Goal: Task Accomplishment & Management: Complete application form

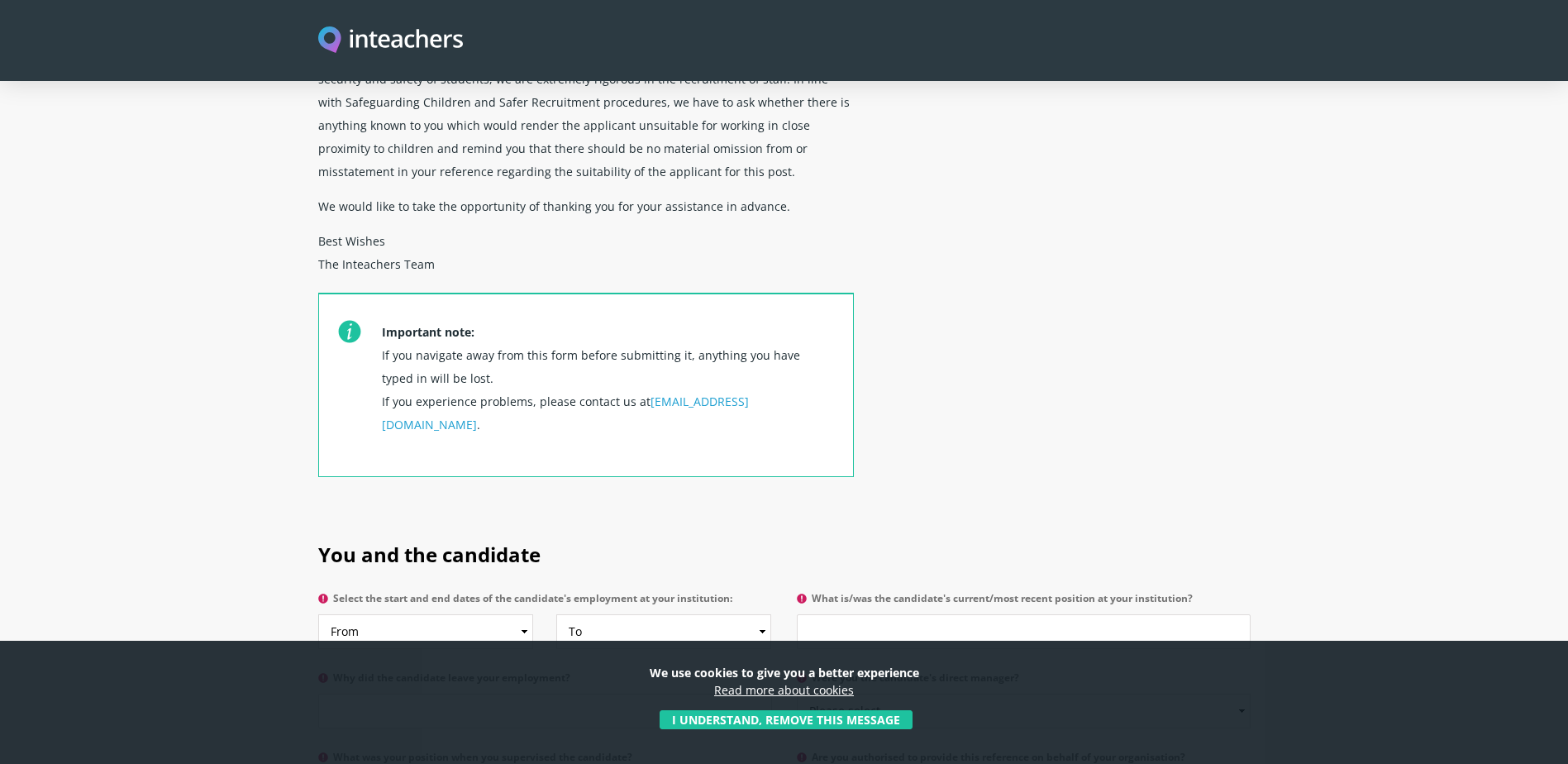
scroll to position [743, 0]
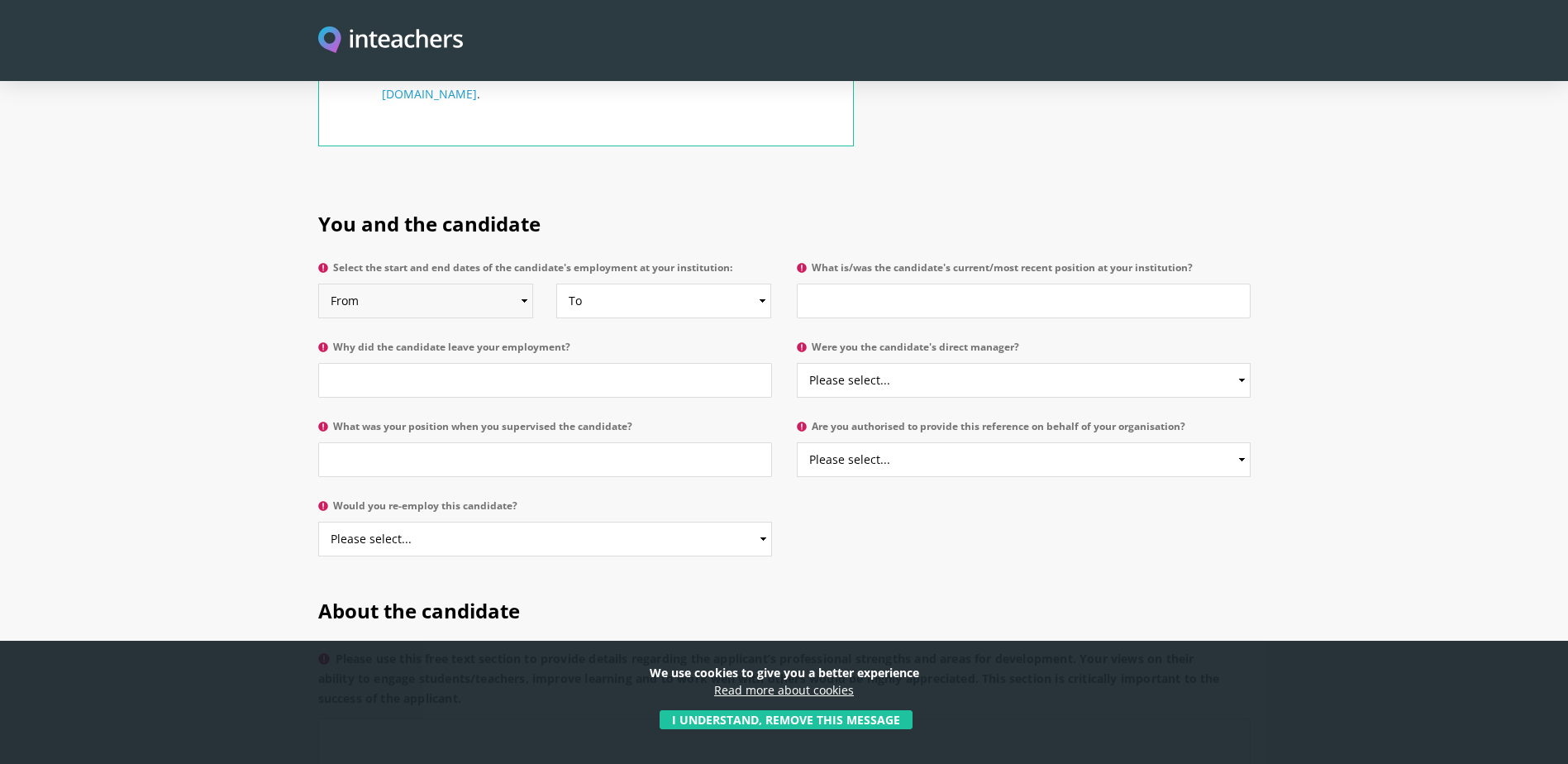
click at [438, 284] on select "From 2025 2024 2023 2022 2021 2020 2019 2018 2017 2016 2015 2014 2013 2012 2011…" at bounding box center [425, 300] width 215 height 35
click at [1153, 726] on div "We use cookies to give you a better experience Read more about cookies I unders…" at bounding box center [783, 696] width 1512 height 65
click at [522, 284] on select "From 2025 2024 2023 2022 2021 2020 2019 2018 2017 2016 2015 2014 2013 2012 2011…" at bounding box center [425, 300] width 215 height 35
select select "2022"
click at [318, 284] on select "From 2025 2024 2023 2022 2021 2020 2019 2018 2017 2016 2015 2014 2013 2012 2011…" at bounding box center [425, 300] width 215 height 35
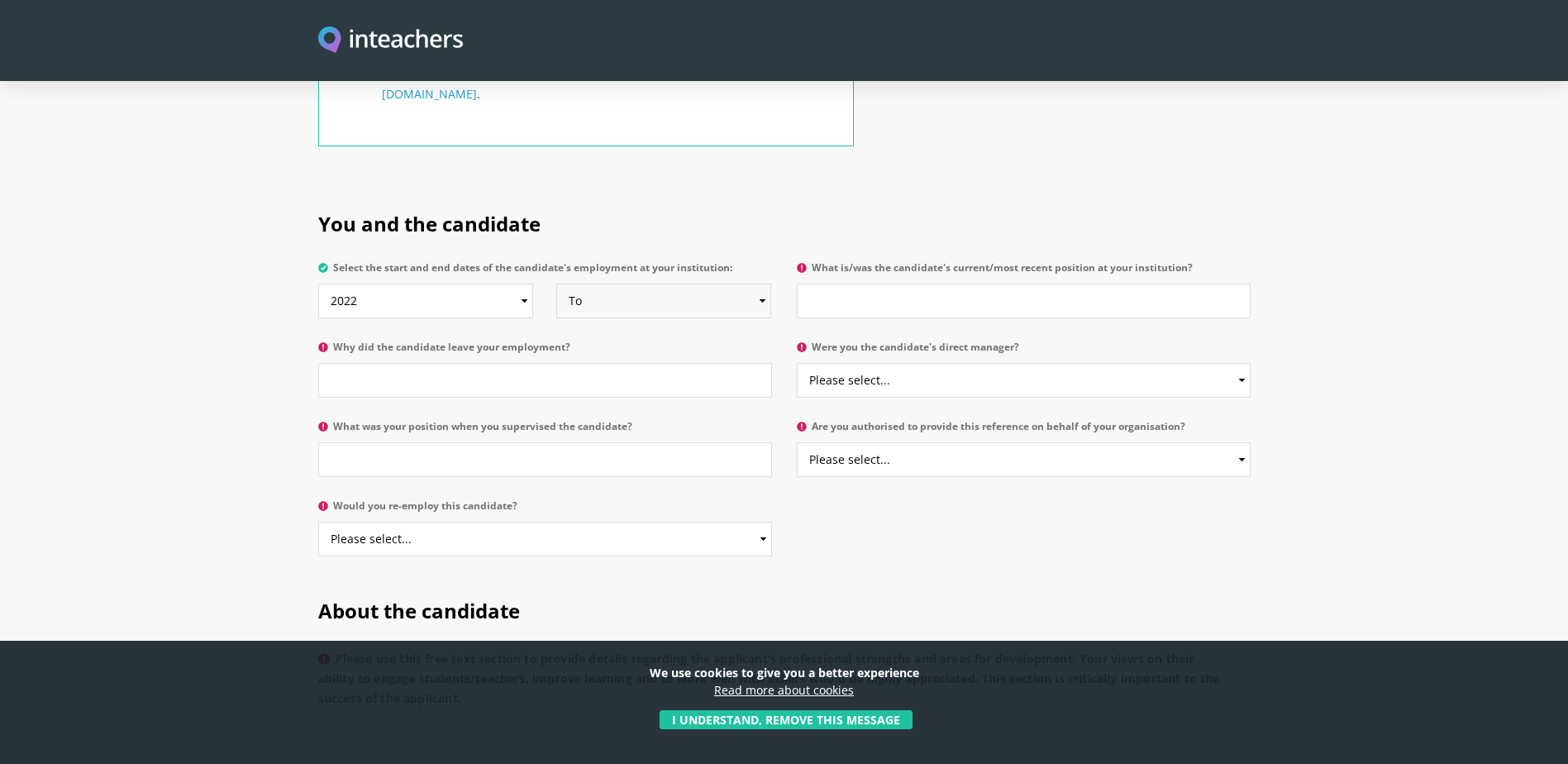
click at [609, 284] on select "To Currently 2025 2024 2023 2022 2021 2020 2019 2018 2017 2016 2015 2014 2013 2…" at bounding box center [663, 300] width 215 height 35
select select "2025"
click at [556, 284] on select "To Currently 2025 2024 2023 2022 2021 2020 2019 2018 2017 2016 2015 2014 2013 2…" at bounding box center [663, 300] width 215 height 35
click at [540, 363] on input "Why did the candidate leave your employment?" at bounding box center [545, 380] width 453 height 35
type input "Moved to KSA"
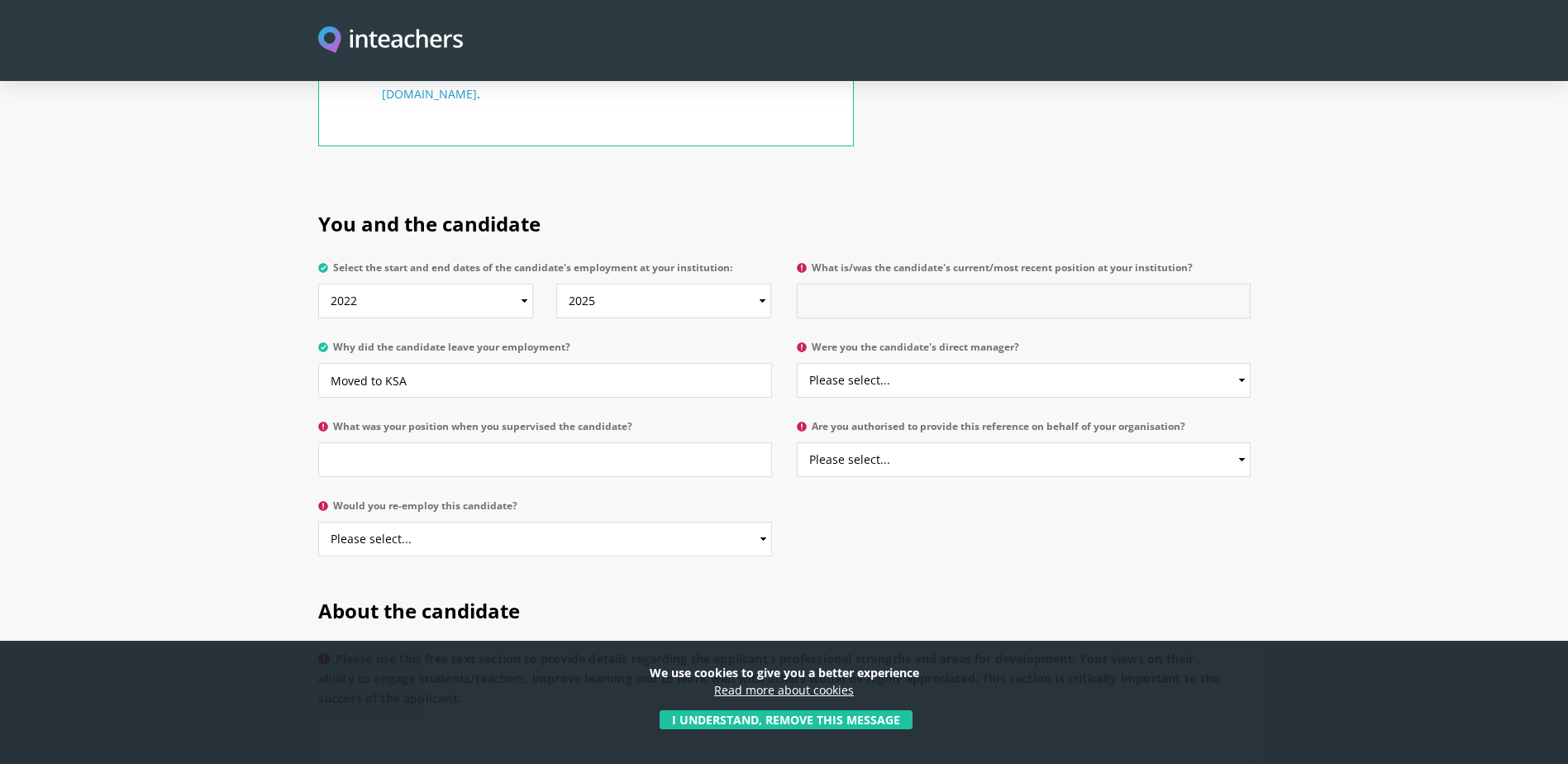
click at [975, 284] on input "What is/was the candidate's current/most recent position at your institution?" at bounding box center [1023, 300] width 453 height 35
type input "Teaching assistant"
click at [1076, 363] on select "Please select... Yes No" at bounding box center [1023, 380] width 453 height 35
select select "Yes"
click at [797, 363] on select "Please select... Yes No" at bounding box center [1023, 380] width 453 height 35
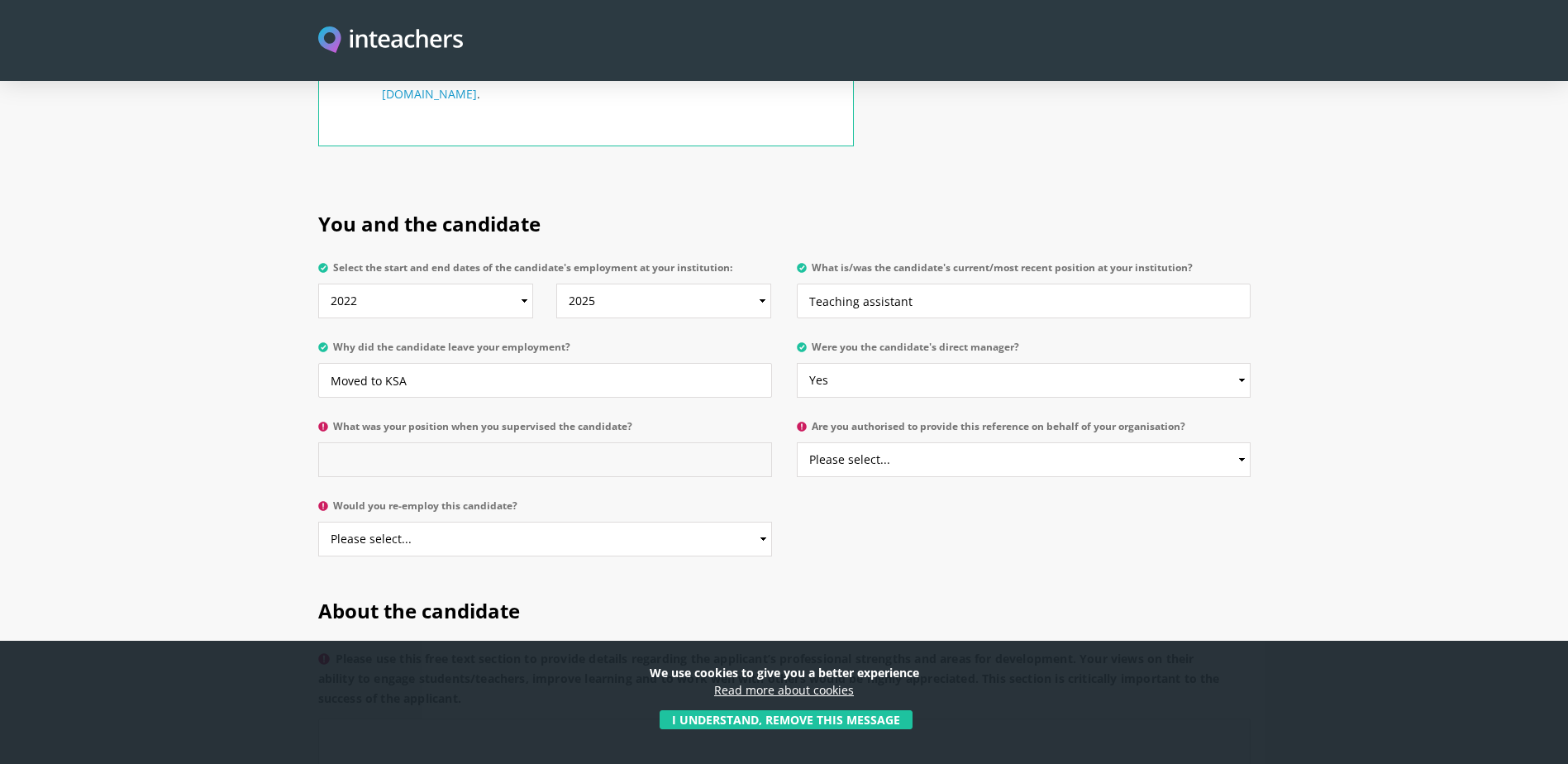
click at [656, 442] on input "What was your position when you supervised the candidate?" at bounding box center [545, 459] width 453 height 35
type input "Head of [GEOGRAPHIC_DATA]"
click at [952, 442] on select "Please select... Yes No" at bounding box center [1023, 459] width 453 height 35
select select "Yes"
click at [797, 442] on select "Please select... Yes No" at bounding box center [1023, 459] width 453 height 35
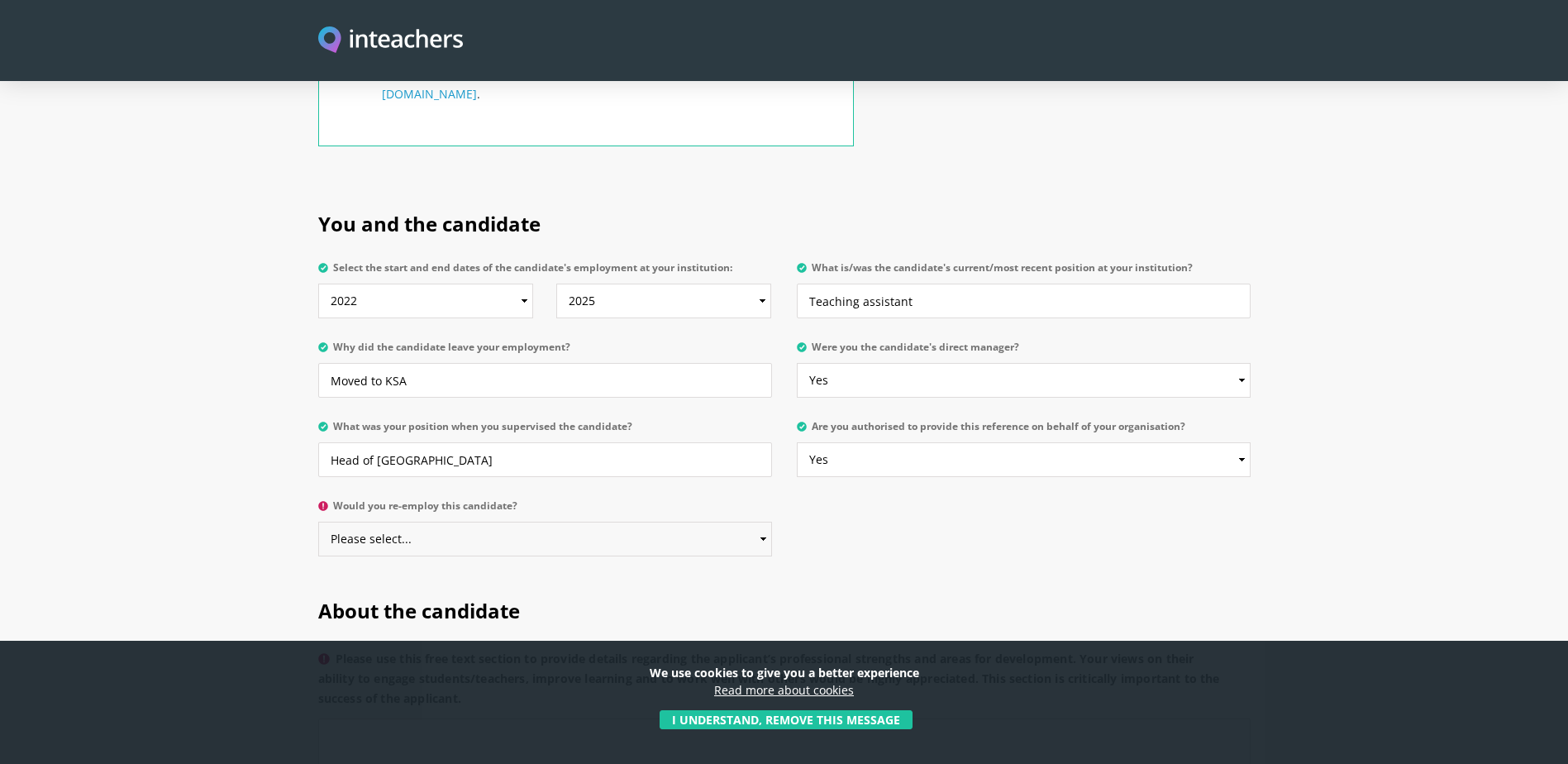
click at [638, 521] on select "Please select... Yes No" at bounding box center [545, 538] width 453 height 35
select select "Yes"
click at [318, 521] on select "Please select... Yes No" at bounding box center [545, 538] width 453 height 35
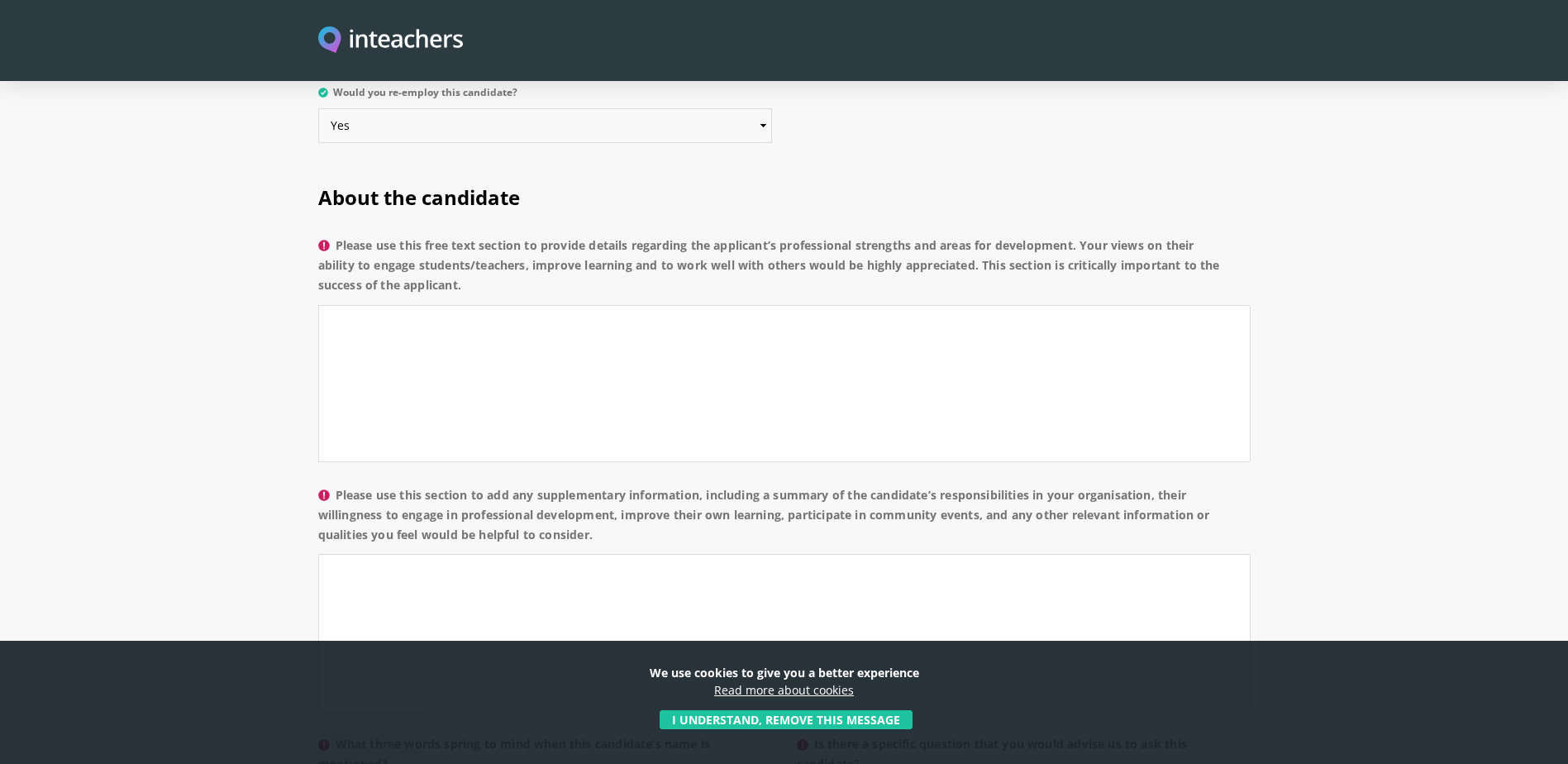
scroll to position [1570, 0]
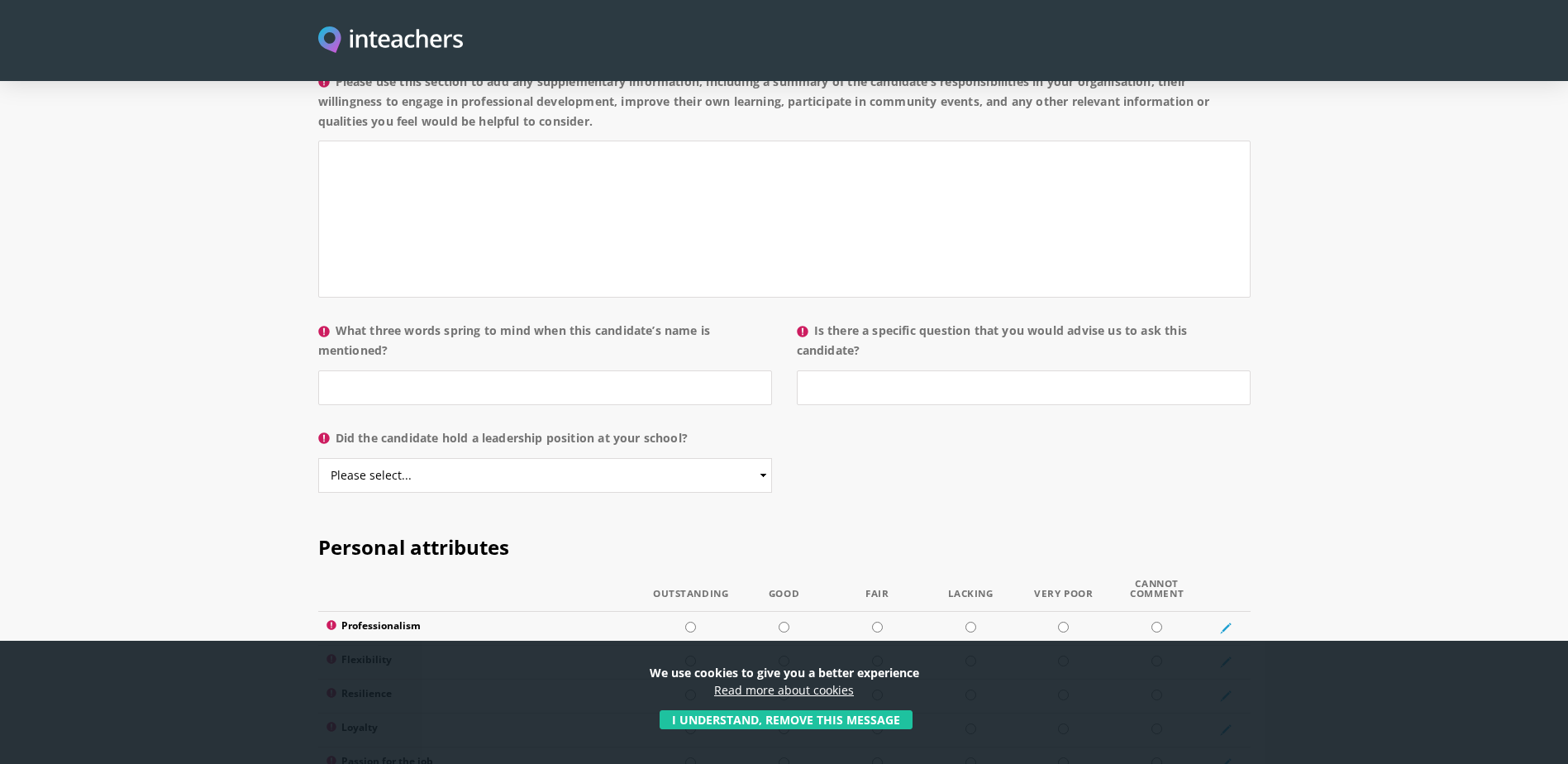
click at [541, 360] on p "What three words spring to mind when this candidate’s name is mentioned?" at bounding box center [551, 368] width 466 height 107
click at [522, 370] on input "What three words spring to mind when this candidate’s name is mentioned?" at bounding box center [545, 387] width 453 height 35
type input "Calm, kind, reflective"
click at [918, 370] on input "Is there a specific question that you would advise us to ask this candidate?" at bounding box center [1023, 387] width 453 height 35
type input "No"
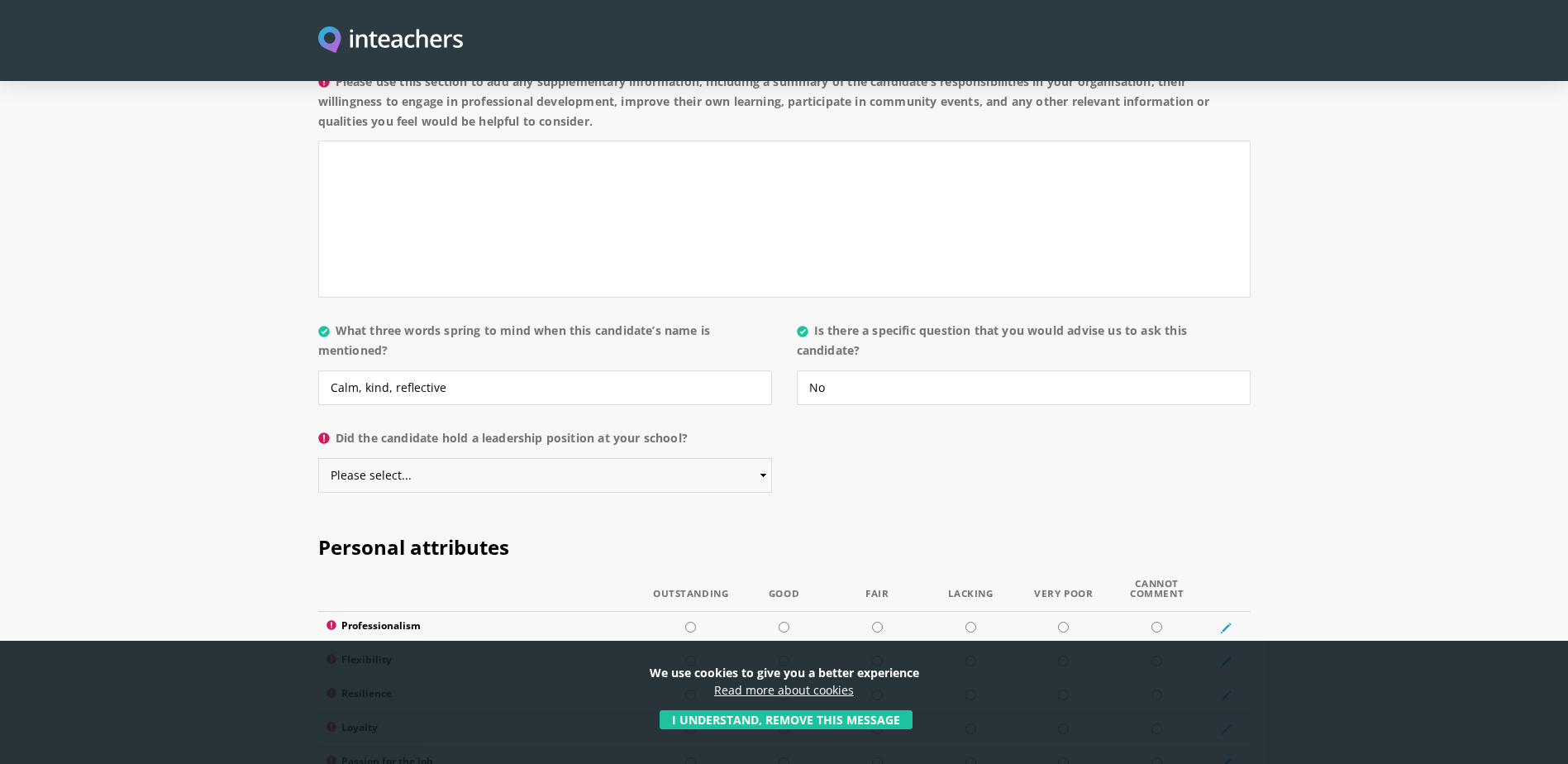
click at [647, 458] on select "Please select... Yes No" at bounding box center [545, 475] width 453 height 35
select select "No"
click at [318, 458] on select "Please select... Yes No" at bounding box center [545, 475] width 453 height 35
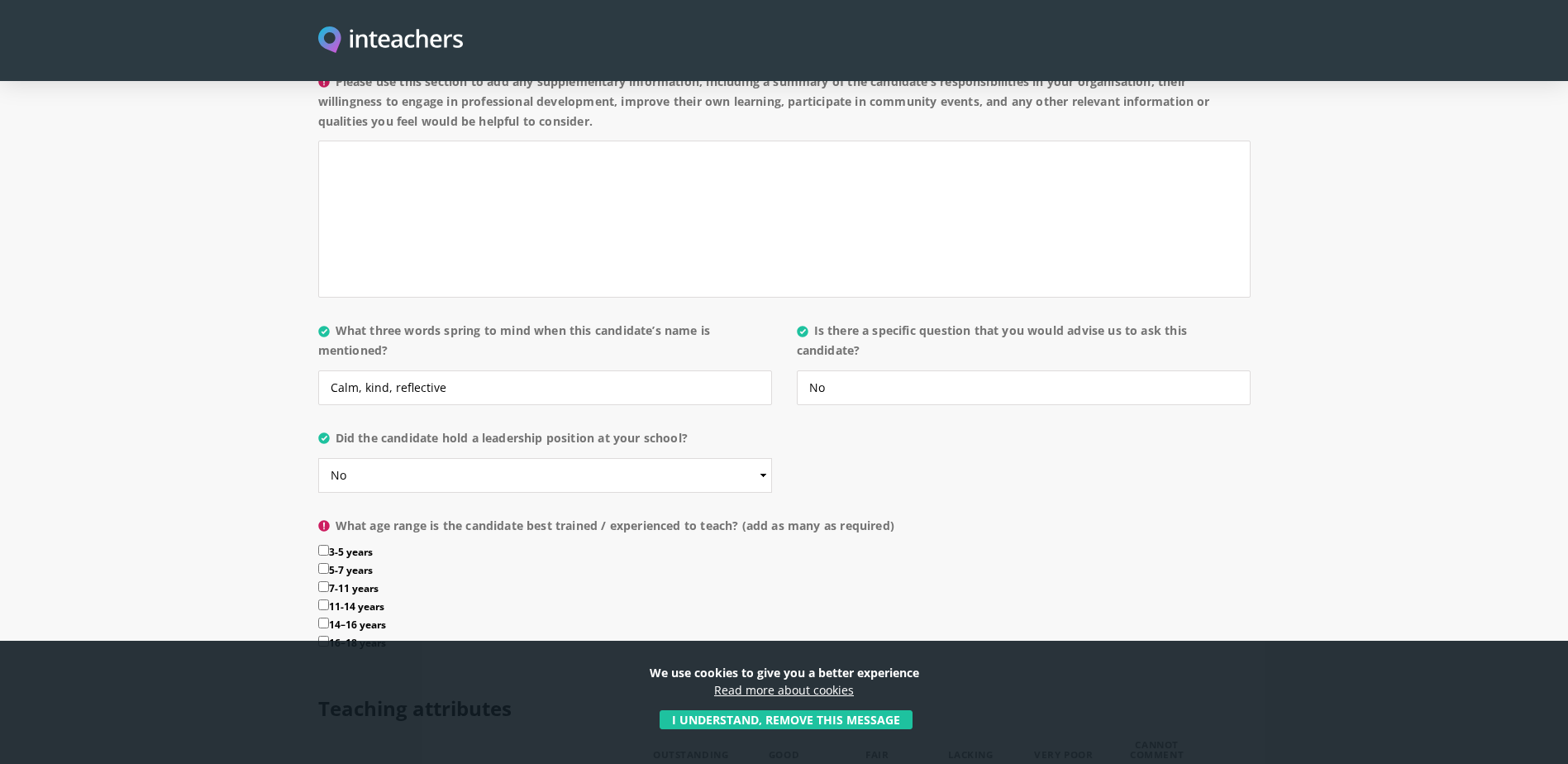
click at [323, 545] on input "3-5 years" at bounding box center [324, 550] width 11 height 11
checkbox input "true"
click at [323, 563] on input "5-7 years" at bounding box center [324, 568] width 11 height 11
checkbox input "true"
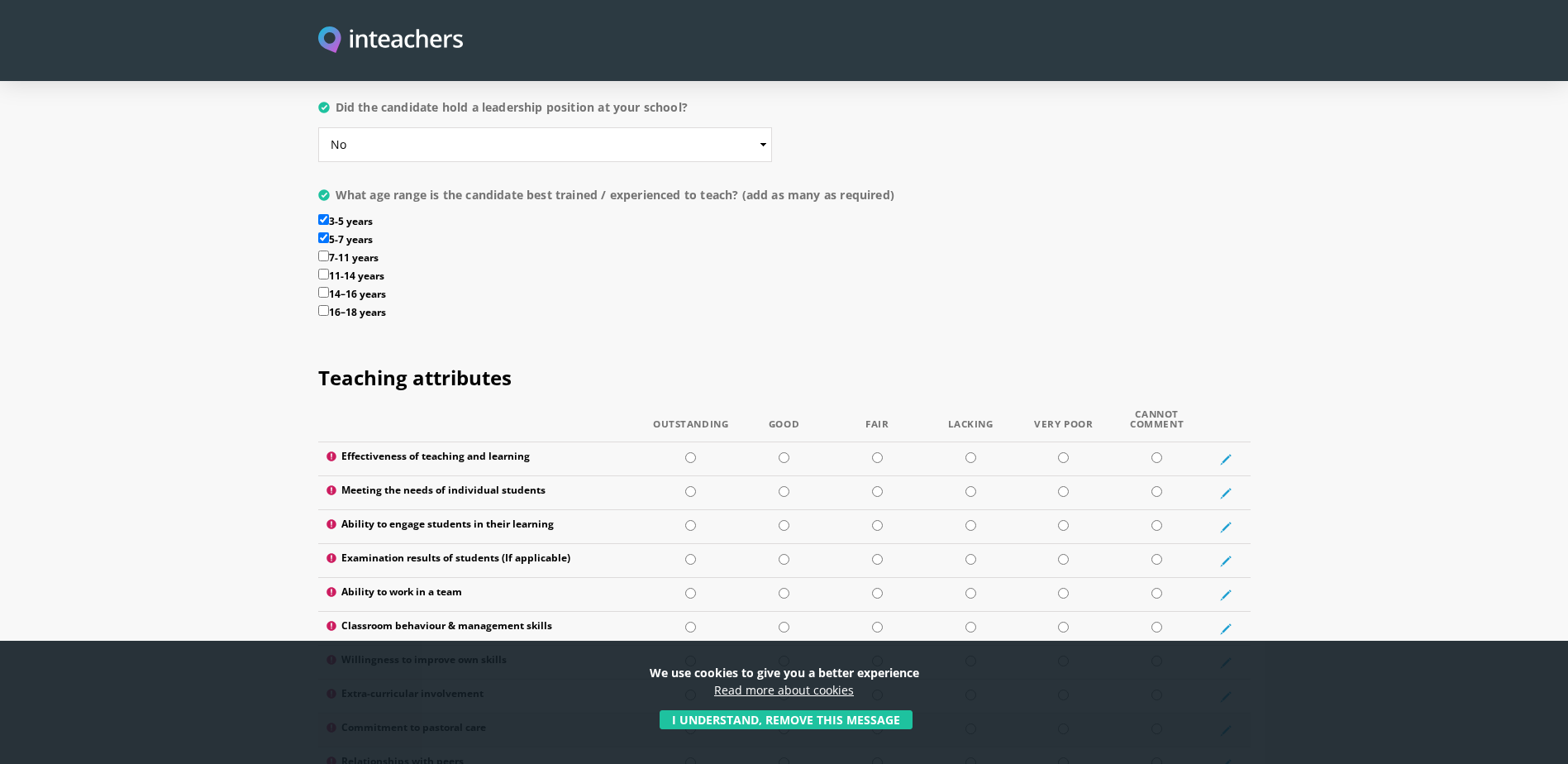
scroll to position [2148, 0]
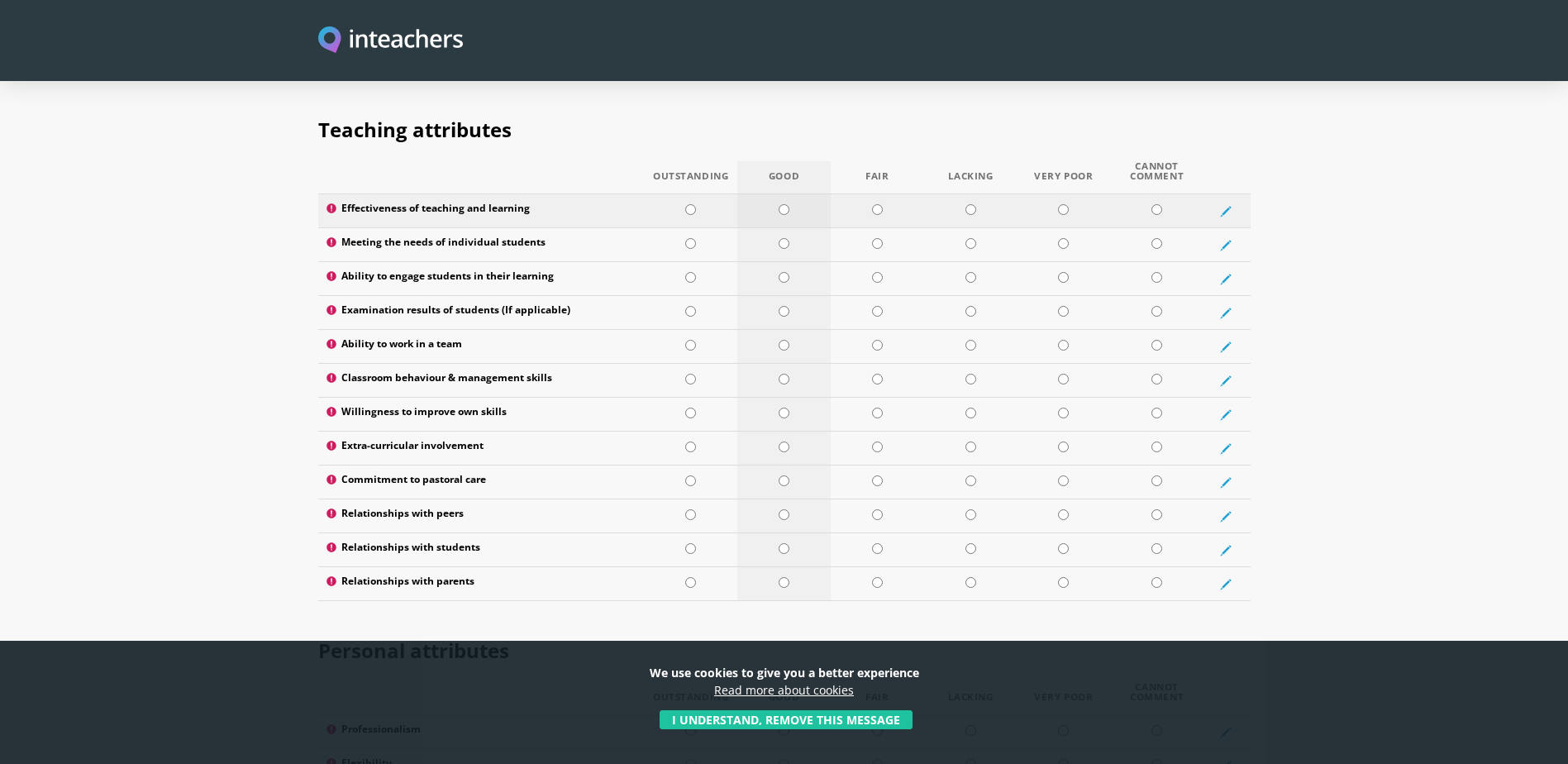
click at [785, 204] on input "radio" at bounding box center [784, 210] width 11 height 11
radio input "true"
click at [786, 238] on input "radio" at bounding box center [784, 243] width 11 height 11
radio input "true"
click at [692, 271] on input "radio" at bounding box center [690, 277] width 11 height 11
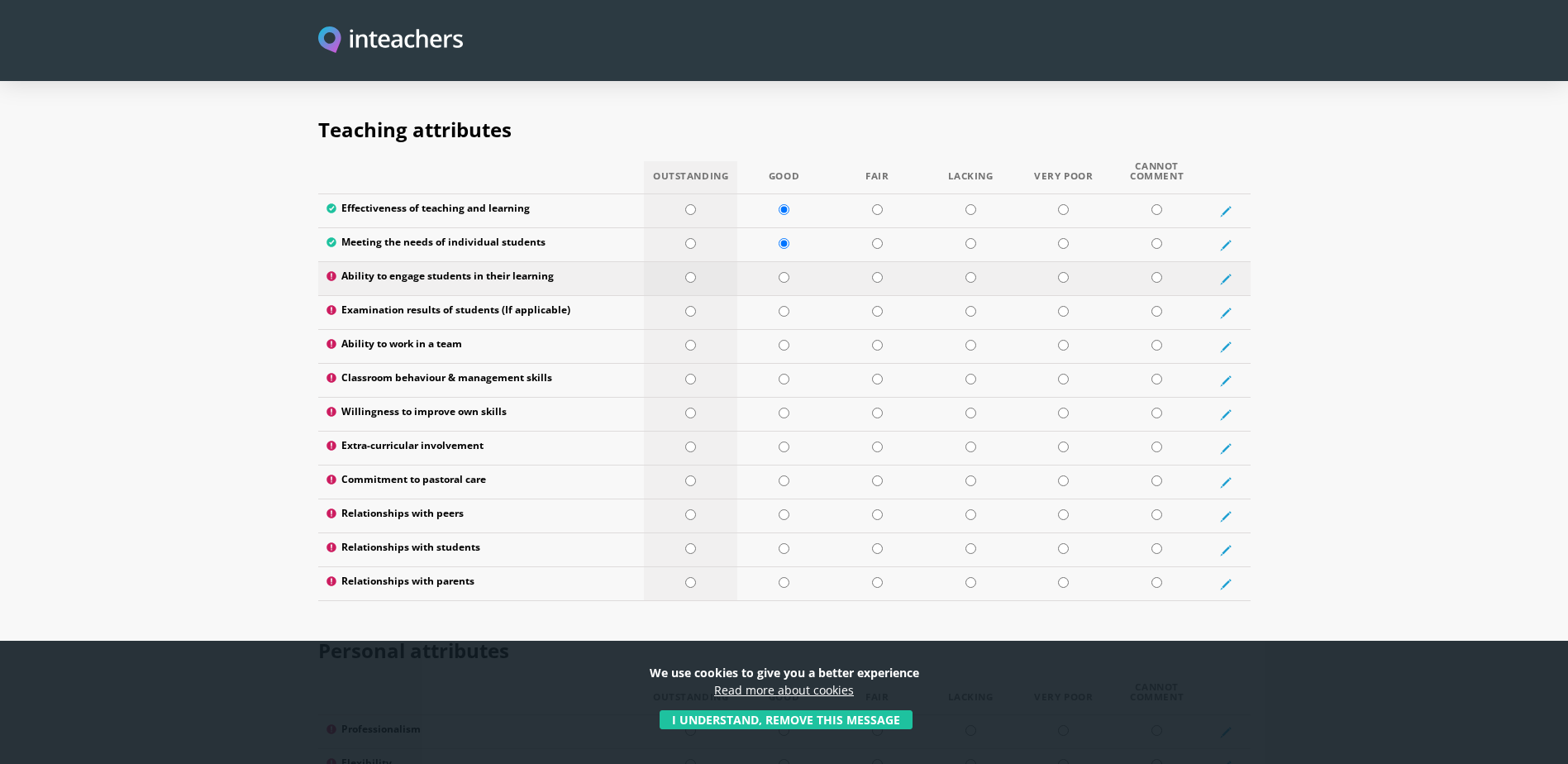
radio input "true"
click at [1159, 306] on input "radio" at bounding box center [1157, 312] width 11 height 11
radio input "true"
click at [784, 340] on input "radio" at bounding box center [784, 345] width 11 height 11
radio input "true"
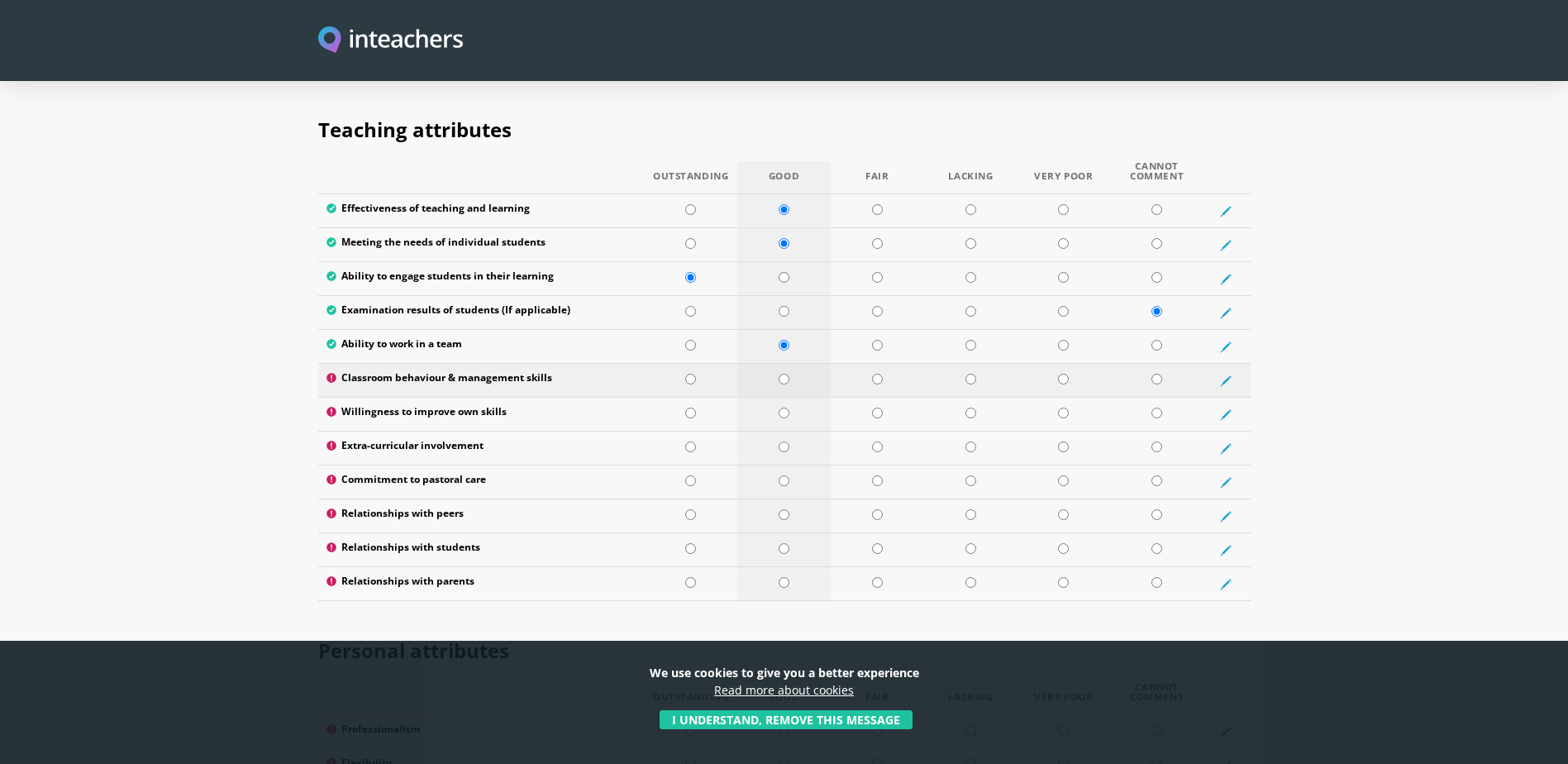
click at [787, 373] on input "radio" at bounding box center [784, 379] width 11 height 11
radio input "true"
click at [690, 408] on input "radio" at bounding box center [690, 413] width 11 height 11
radio input "true"
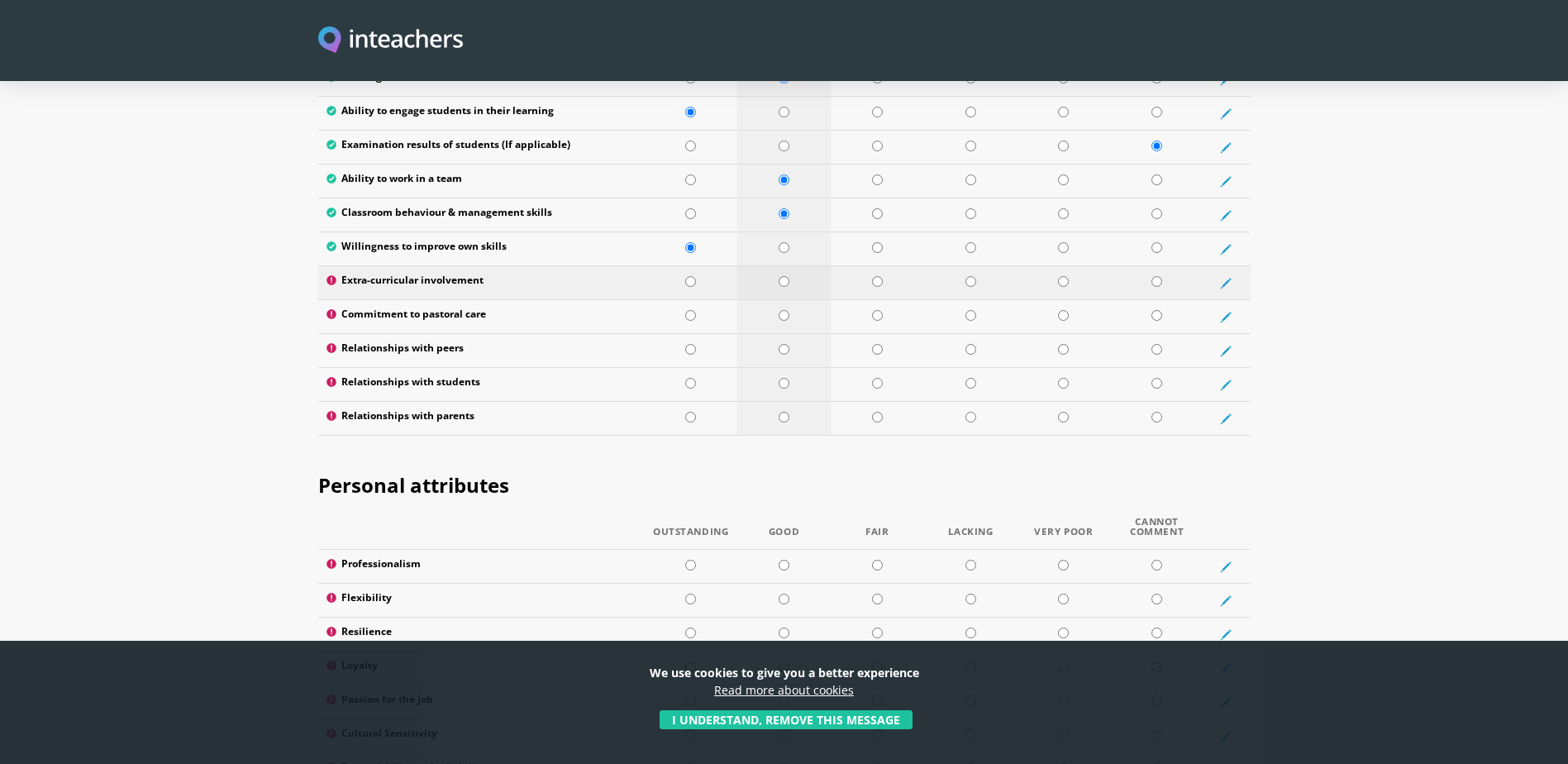
click at [787, 276] on input "radio" at bounding box center [784, 282] width 11 height 11
radio input "true"
click at [692, 310] on input "radio" at bounding box center [690, 315] width 11 height 11
radio input "true"
click at [784, 344] on input "radio" at bounding box center [784, 350] width 11 height 11
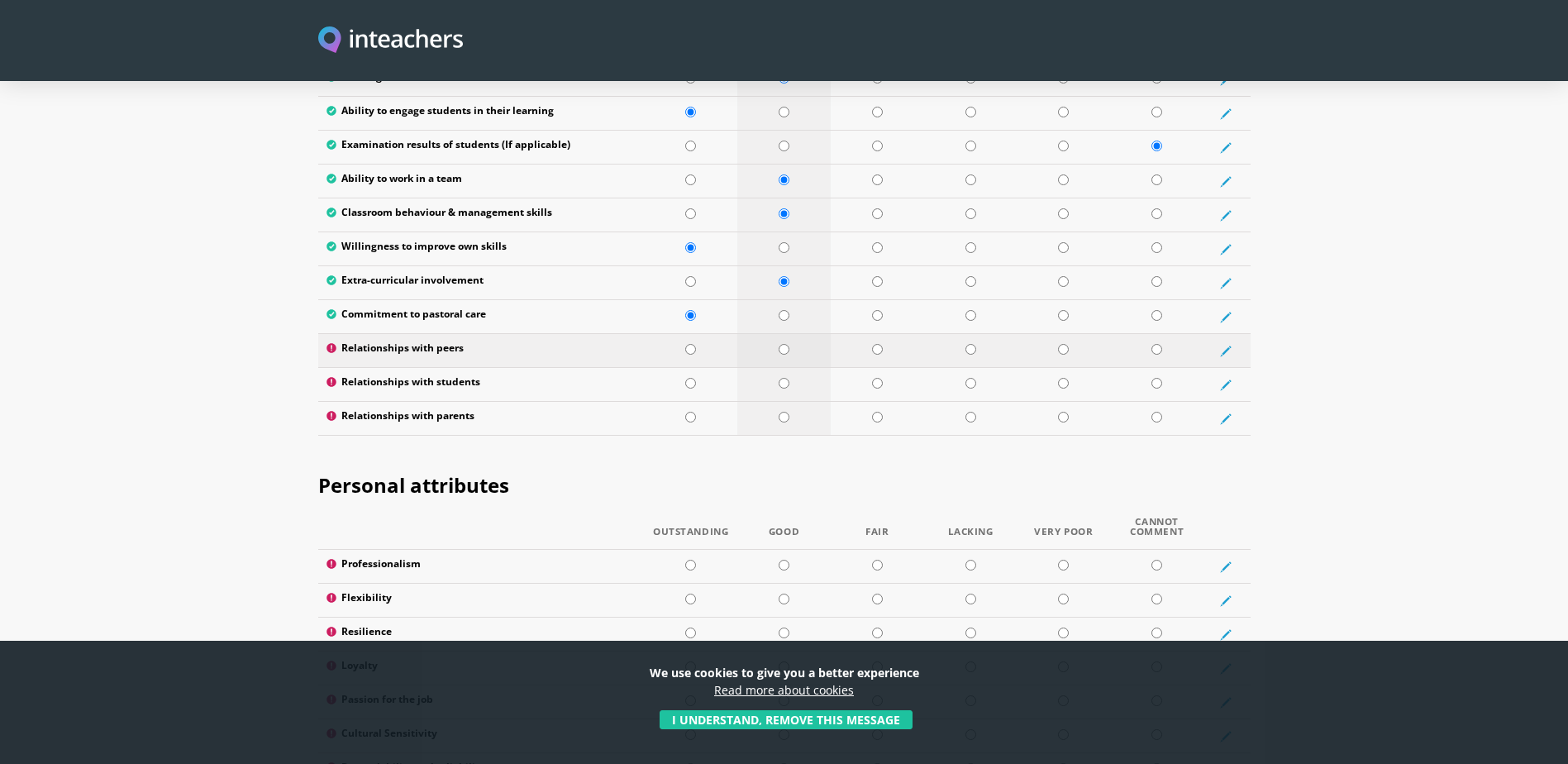
radio input "true"
click at [784, 378] on input "radio" at bounding box center [784, 383] width 11 height 11
radio input "true"
click at [783, 411] on input "radio" at bounding box center [784, 417] width 11 height 11
radio input "true"
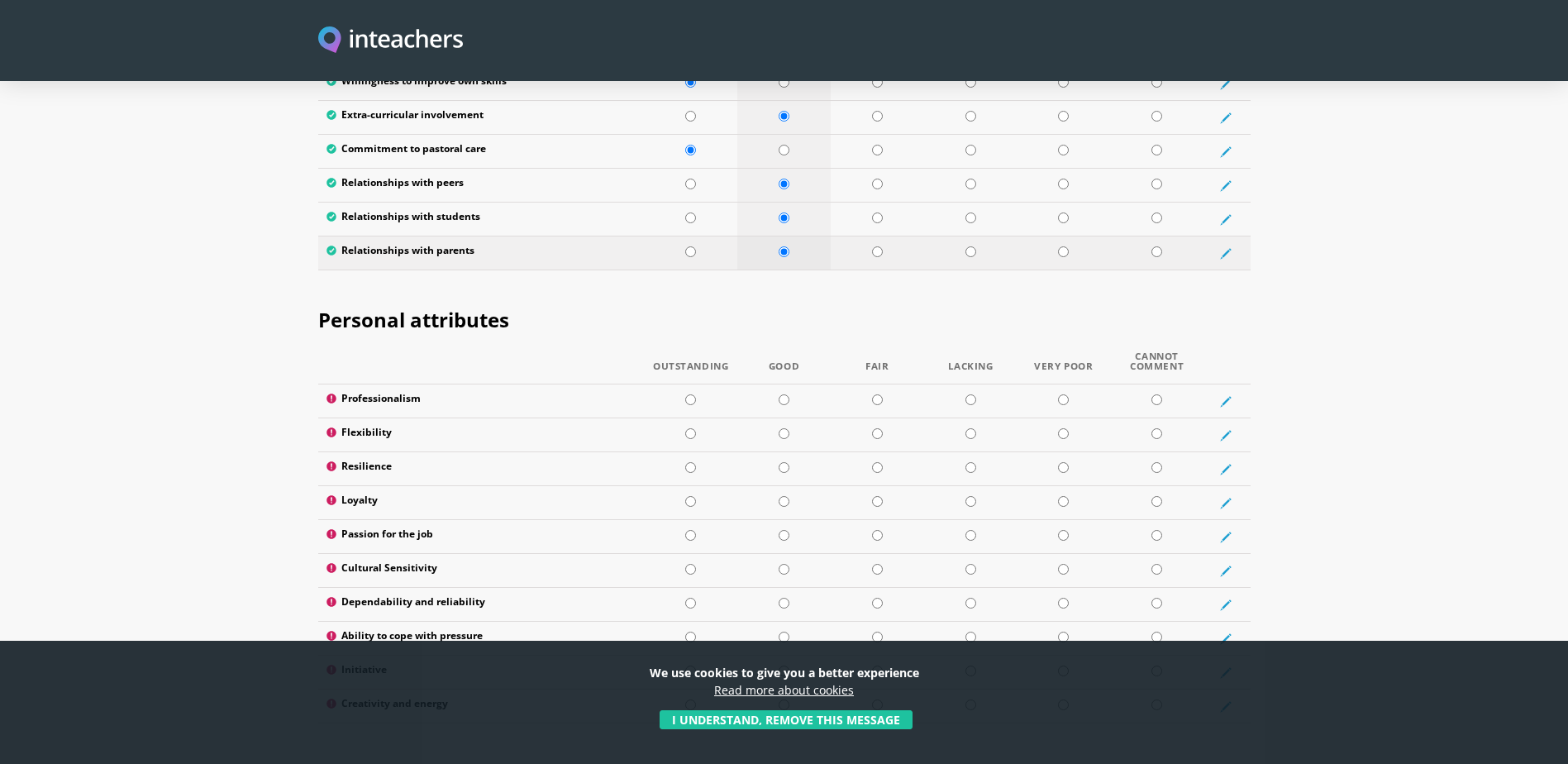
scroll to position [2562, 0]
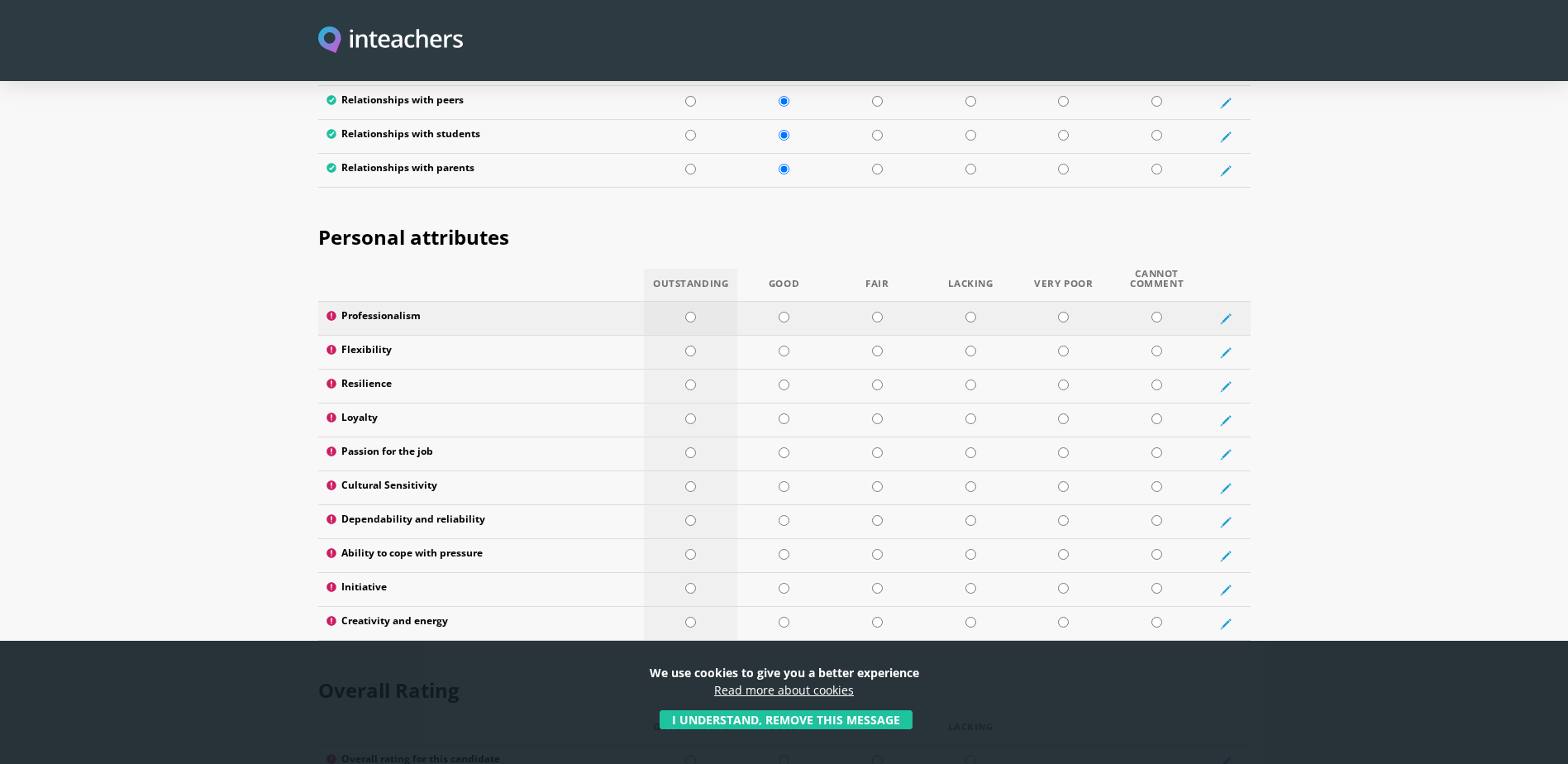
click at [685, 301] on td at bounding box center [690, 318] width 93 height 34
radio input "true"
click at [687, 312] on input "radio" at bounding box center [690, 317] width 11 height 11
click at [788, 312] on input "radio" at bounding box center [784, 317] width 11 height 11
radio input "true"
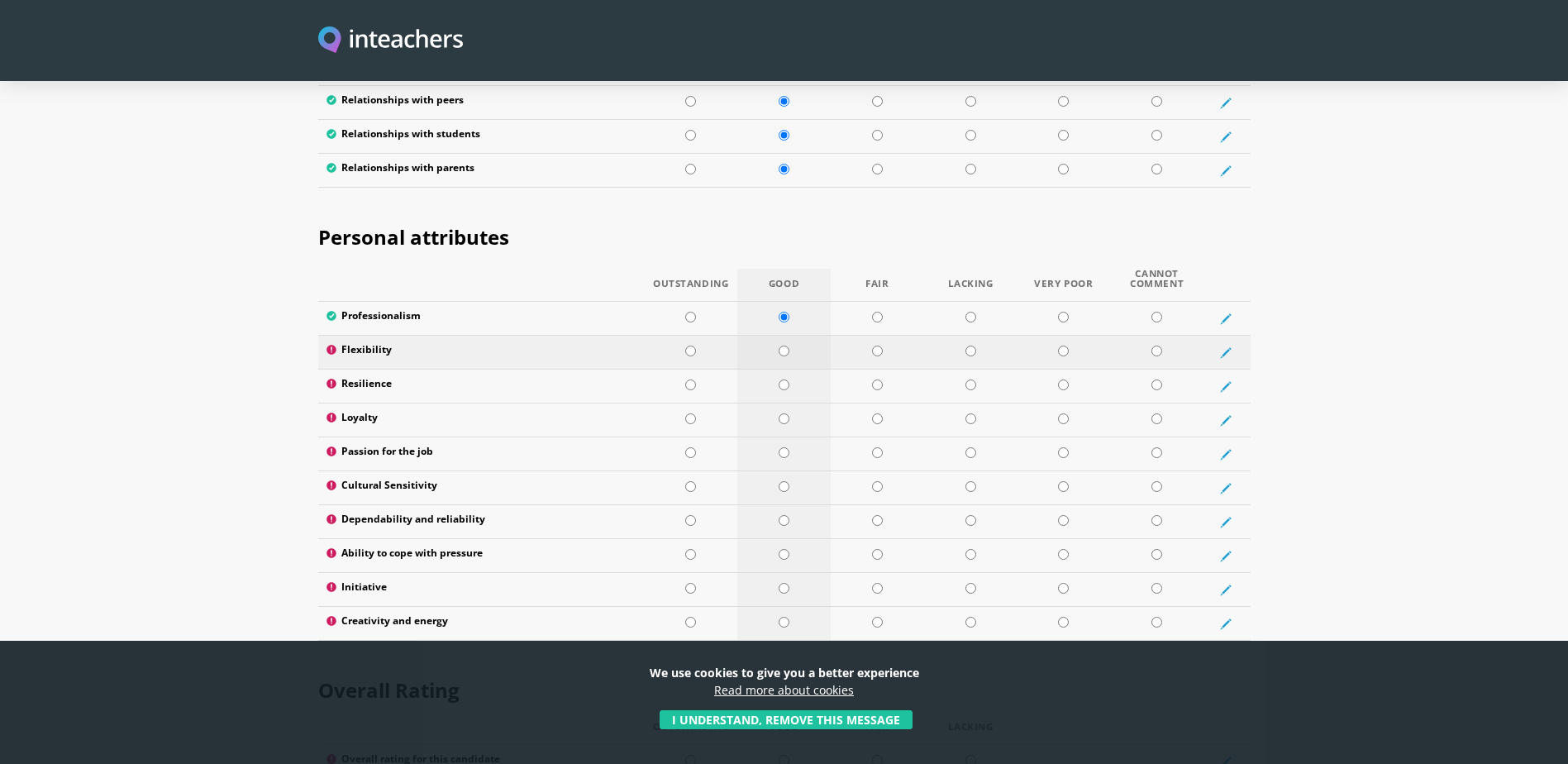
click at [787, 345] on input "radio" at bounding box center [784, 351] width 11 height 11
radio input "true"
click at [785, 413] on input "radio" at bounding box center [784, 419] width 11 height 11
radio input "true"
click at [784, 447] on input "radio" at bounding box center [784, 452] width 11 height 11
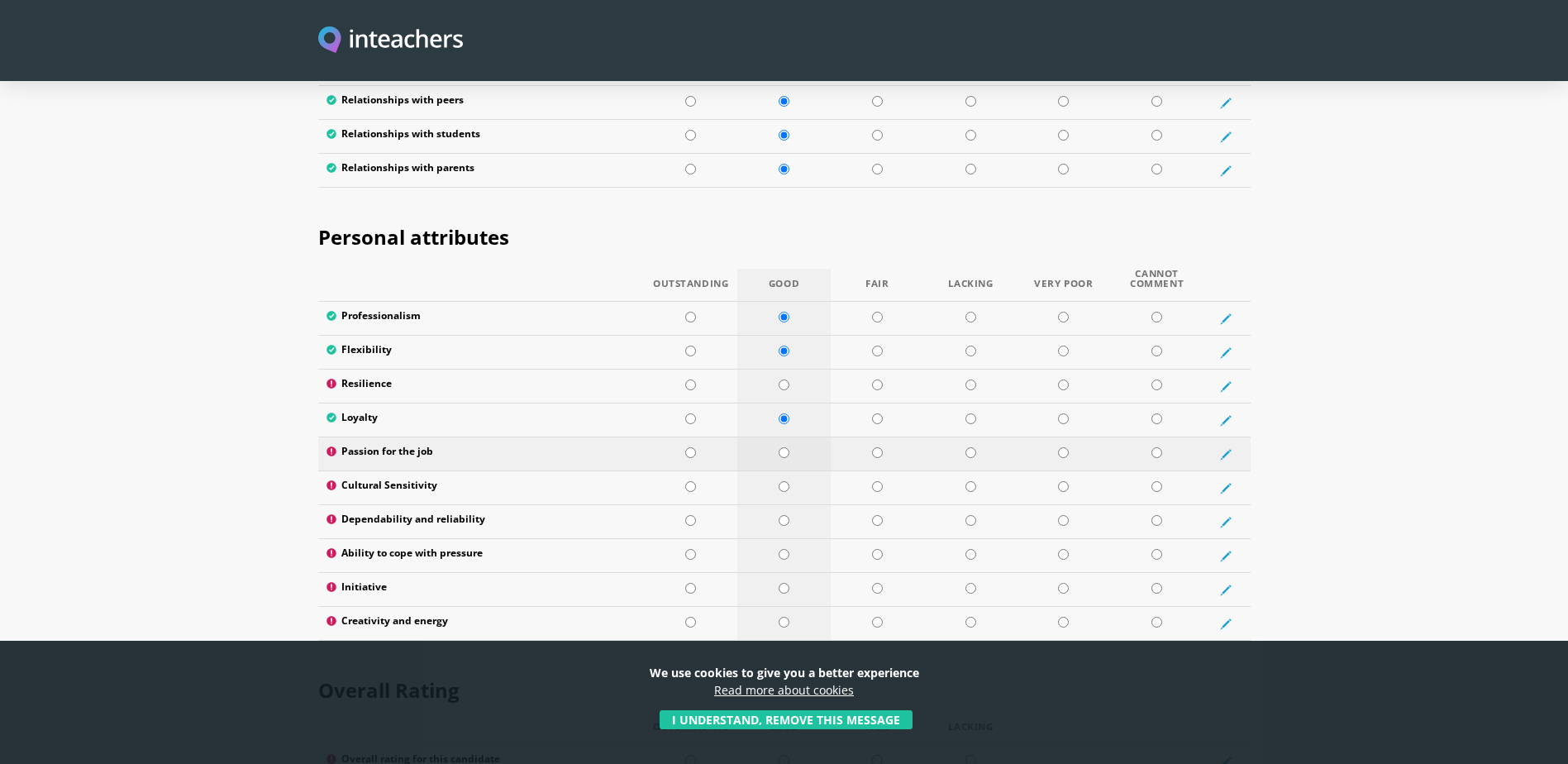
radio input "true"
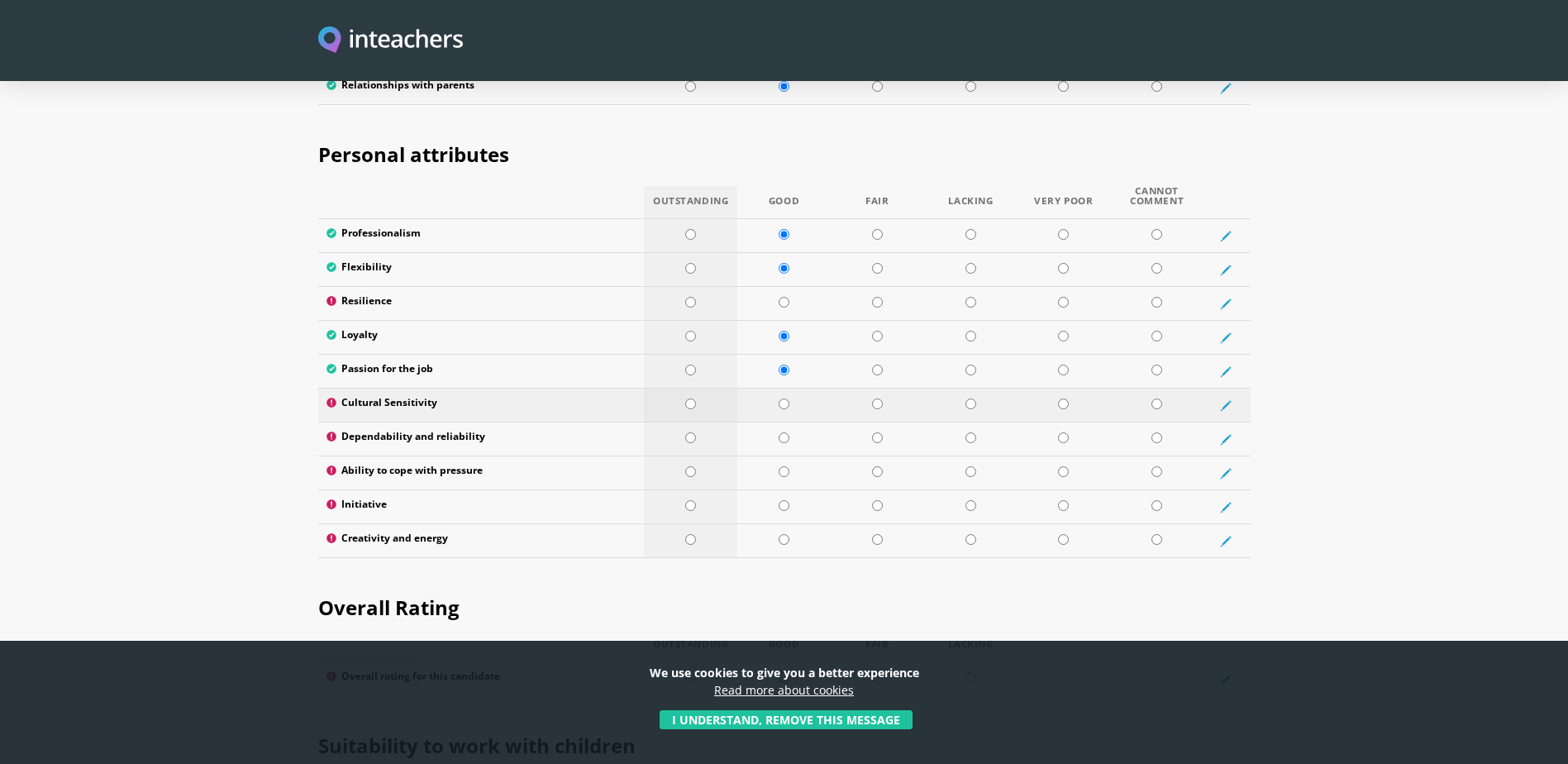
click at [689, 398] on input "radio" at bounding box center [690, 404] width 11 height 11
radio input "true"
click at [787, 432] on input "radio" at bounding box center [784, 438] width 11 height 11
radio input "true"
click at [786, 500] on input "radio" at bounding box center [784, 506] width 11 height 11
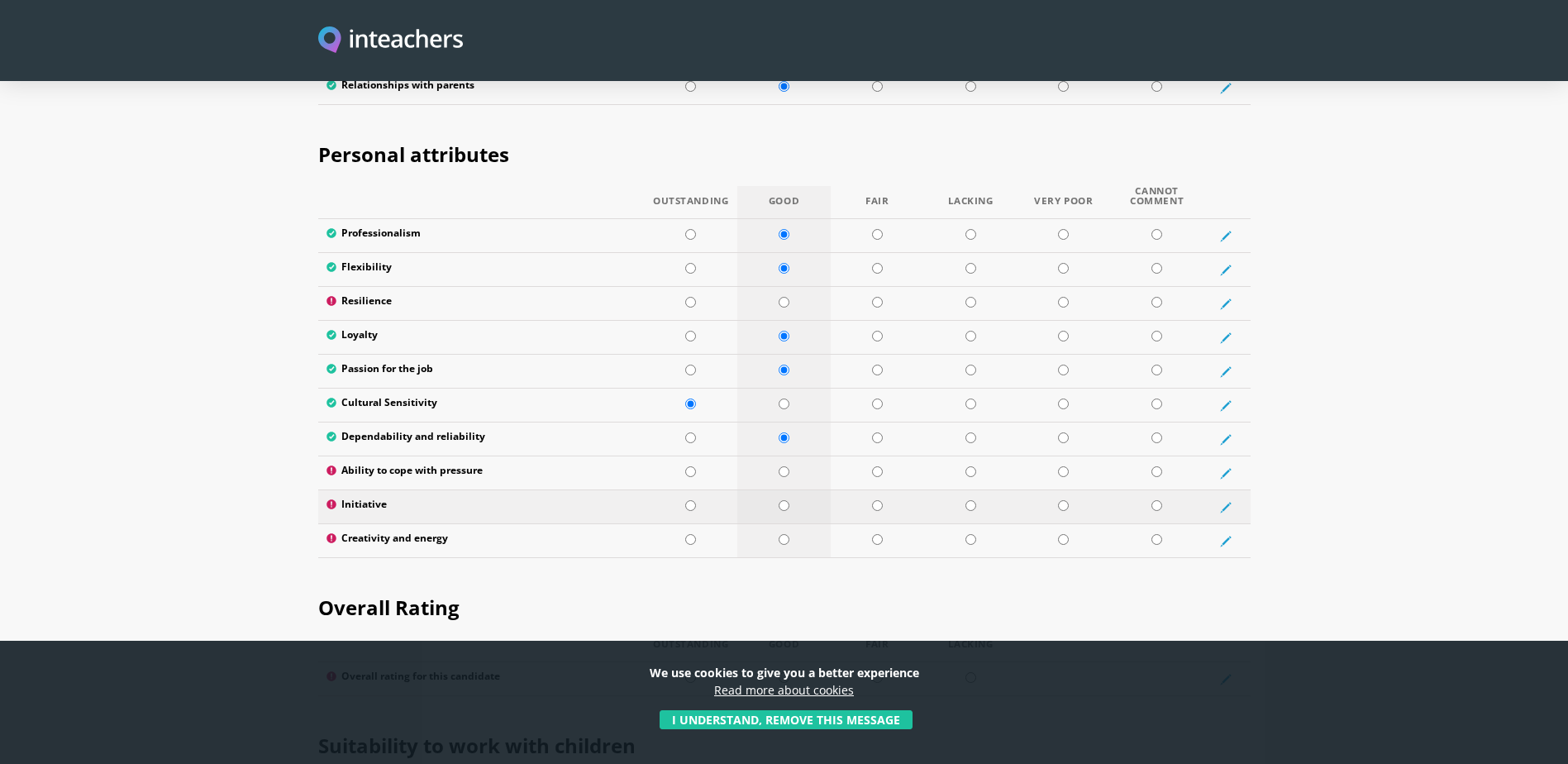
radio input "true"
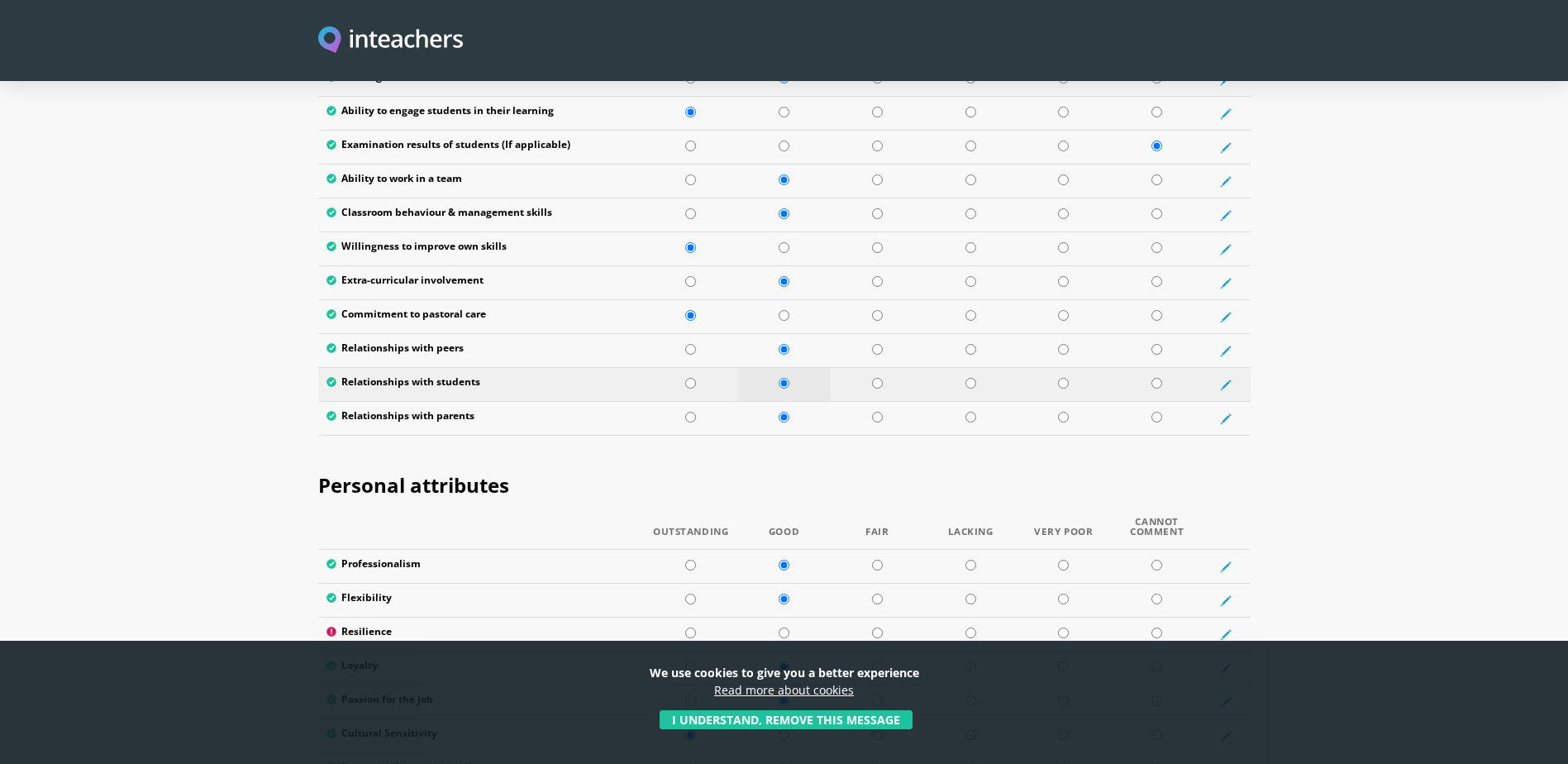
scroll to position [2148, 0]
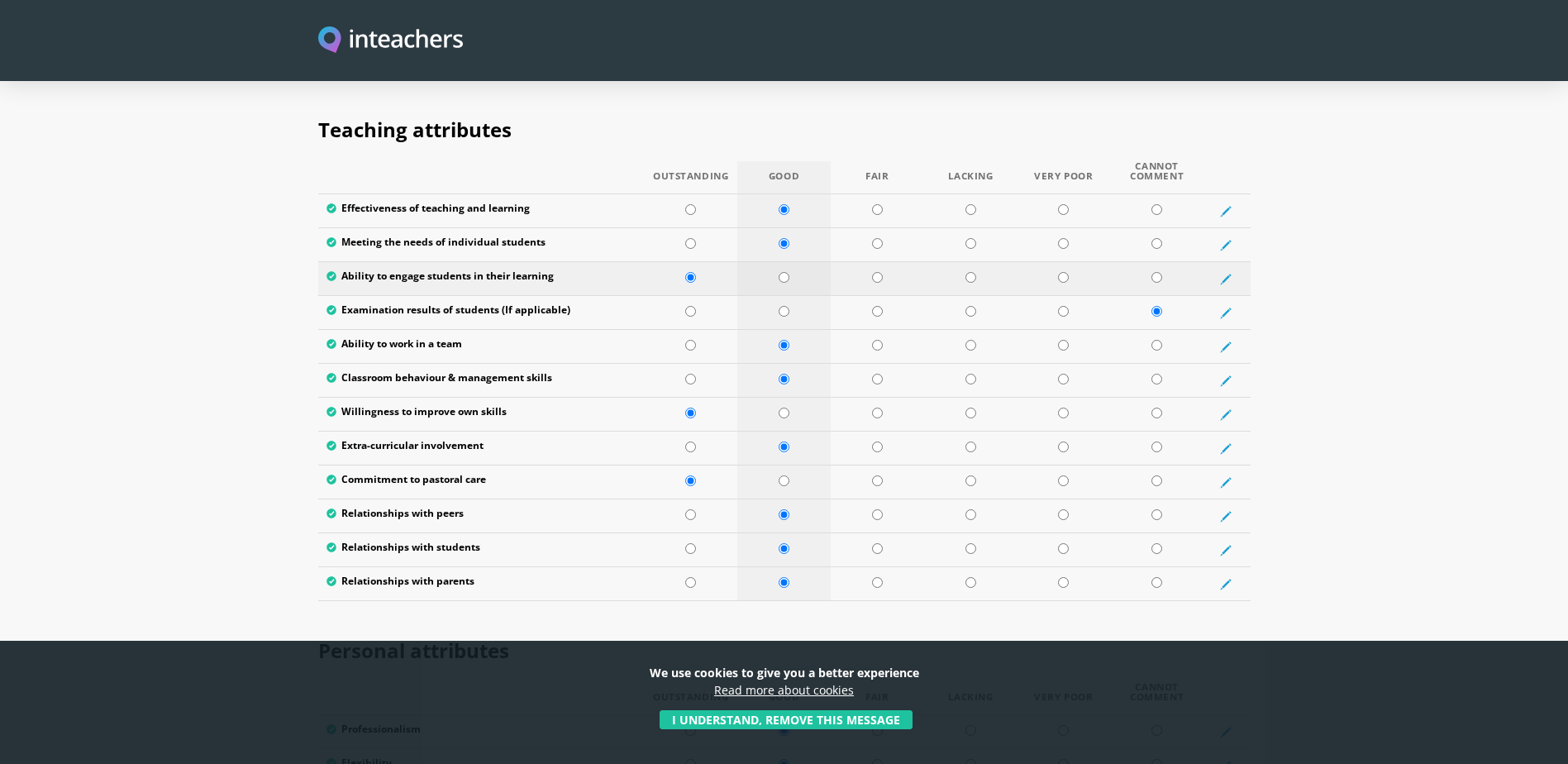
click at [784, 271] on input "radio" at bounding box center [784, 277] width 11 height 11
radio input "true"
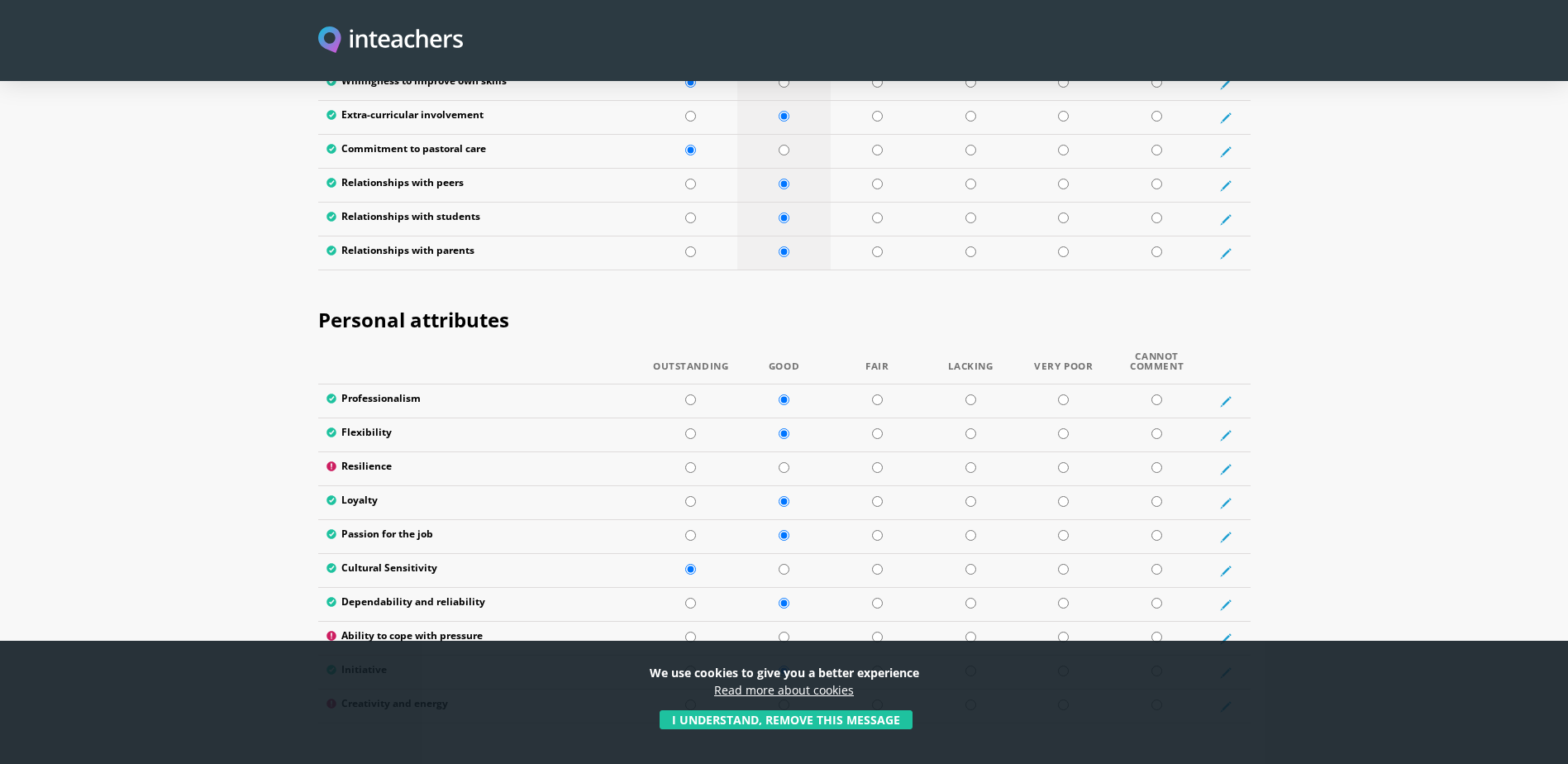
scroll to position [2645, 0]
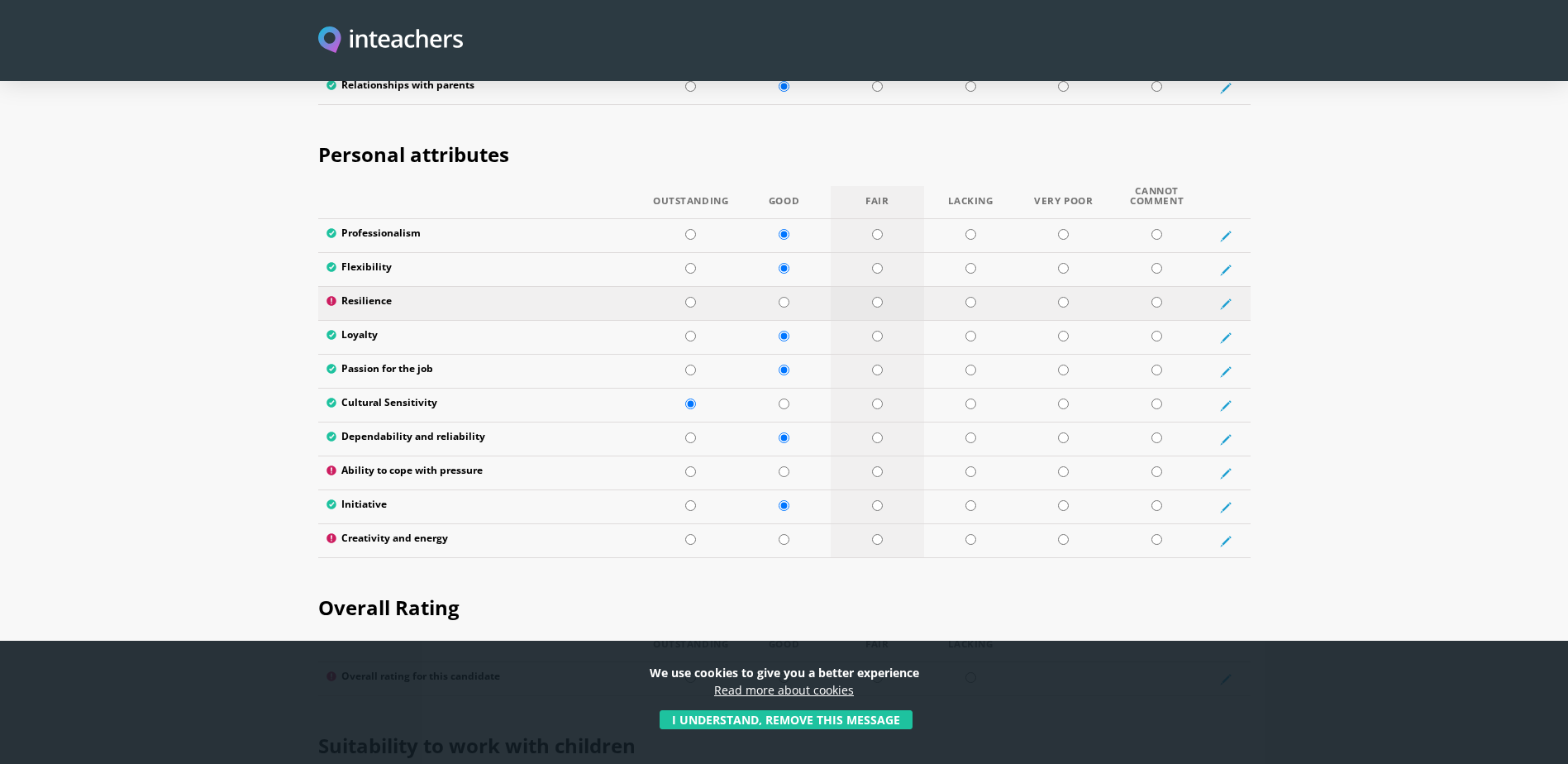
click at [878, 297] on input "radio" at bounding box center [878, 302] width 11 height 11
radio input "true"
click at [786, 297] on input "radio" at bounding box center [784, 302] width 11 height 11
radio input "true"
click at [783, 466] on input "radio" at bounding box center [784, 472] width 11 height 11
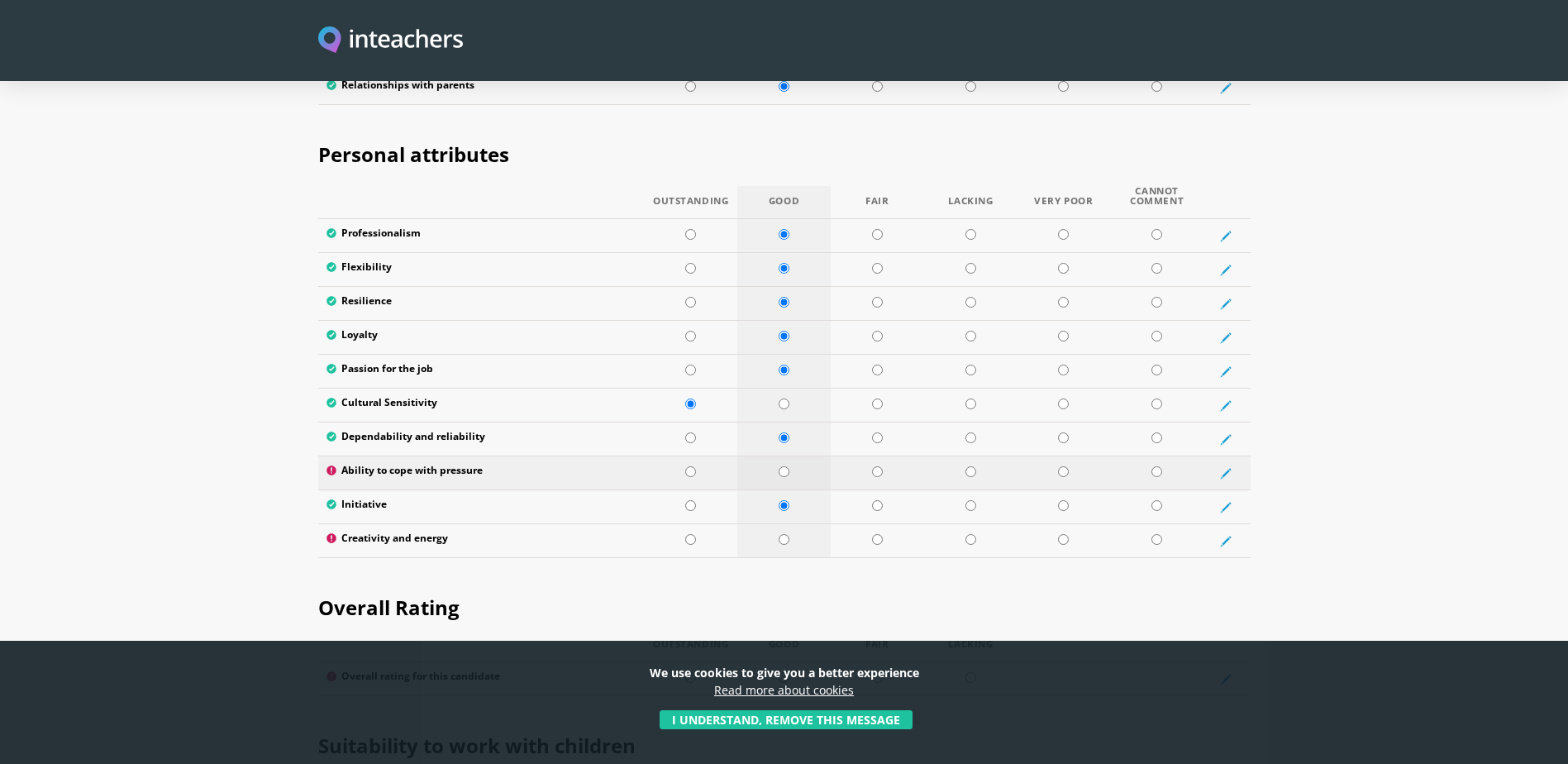
radio input "true"
click at [786, 524] on td at bounding box center [784, 541] width 93 height 34
radio input "true"
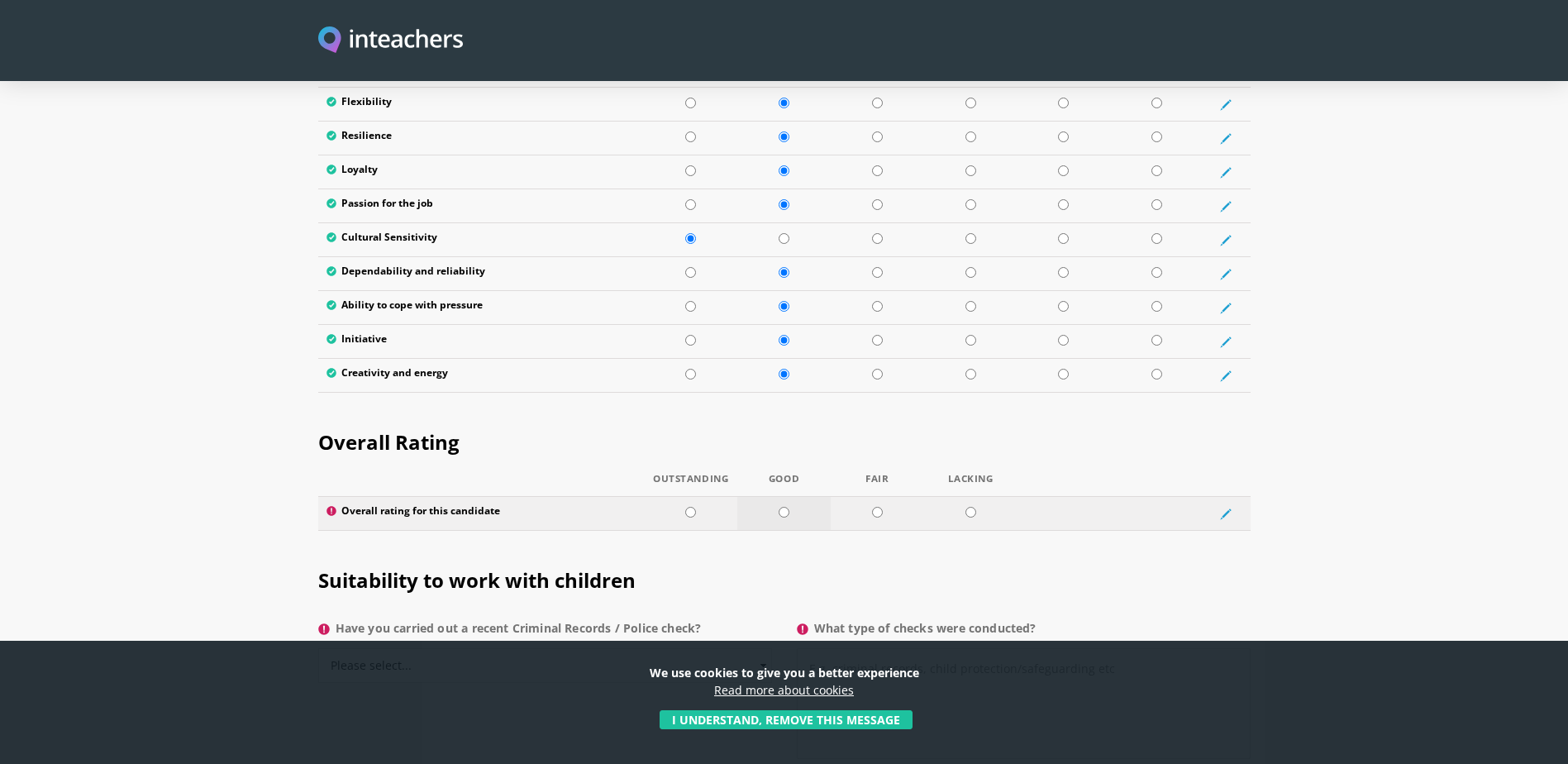
click at [781, 507] on input "radio" at bounding box center [784, 512] width 11 height 11
radio input "true"
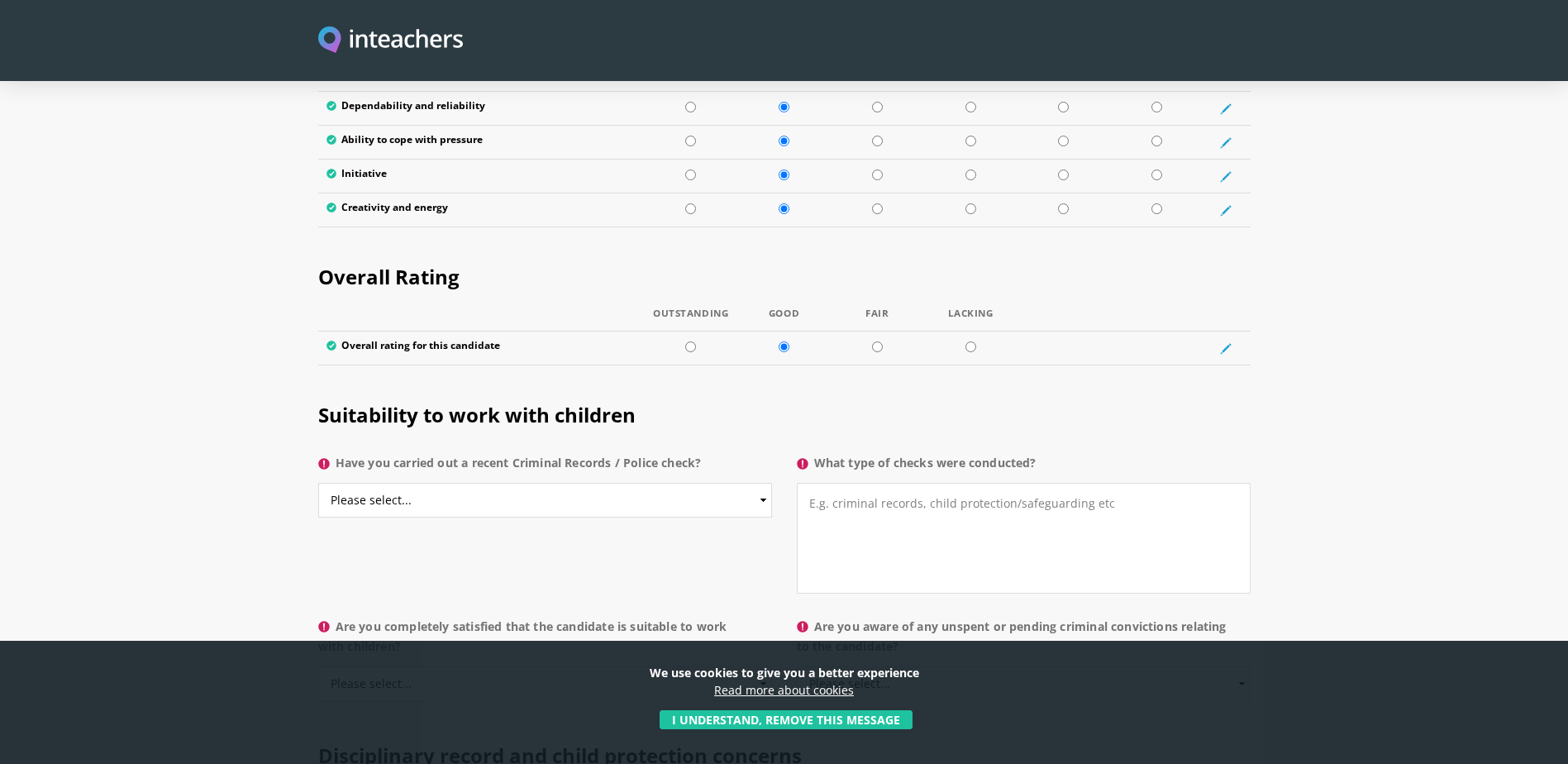
scroll to position [3141, 0]
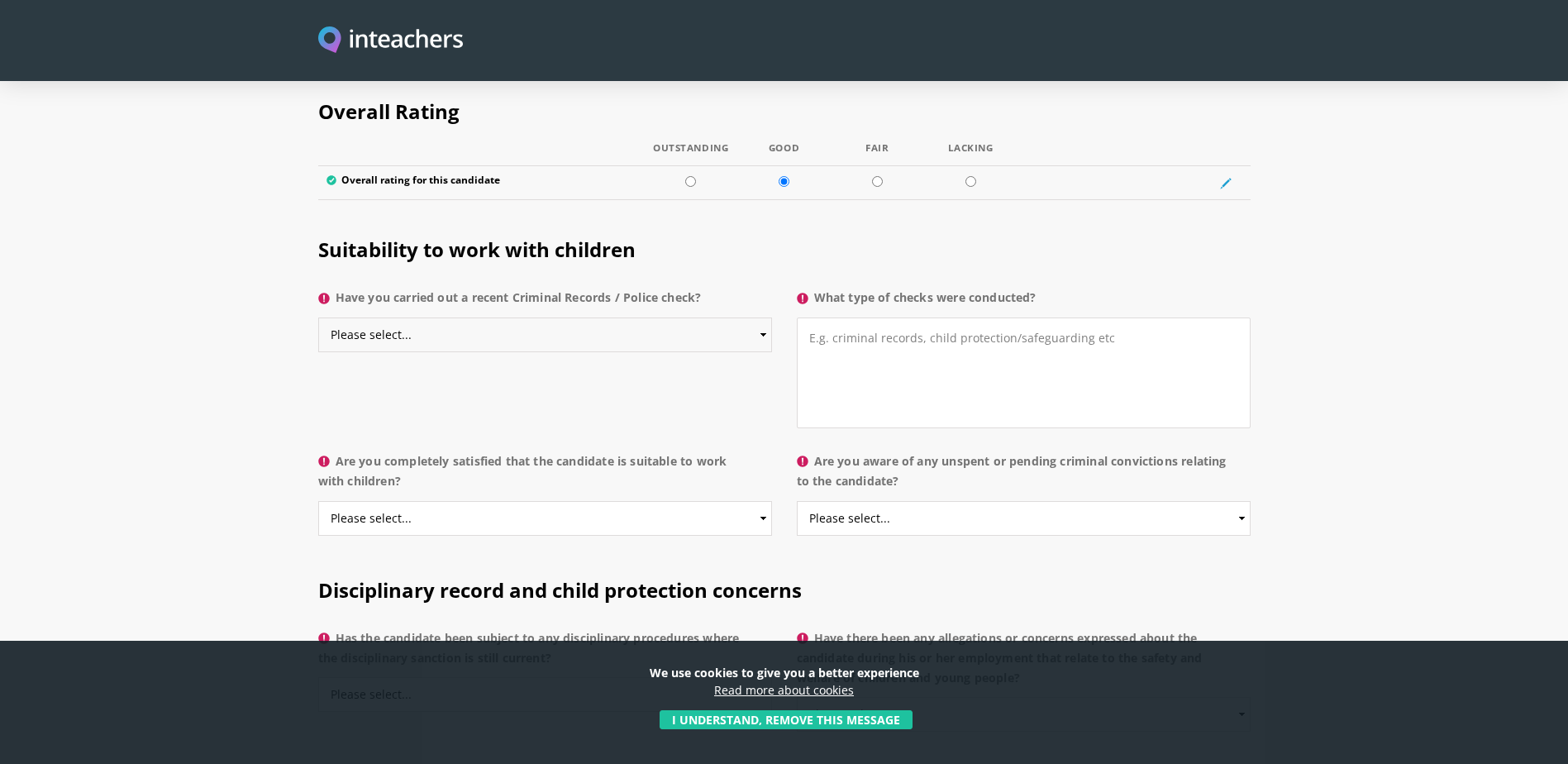
click at [680, 317] on select "Please select... Yes No Do not know" at bounding box center [545, 334] width 453 height 35
select select "Yes"
click at [318, 317] on select "Please select... Yes No Do not know" at bounding box center [545, 334] width 453 height 35
click at [867, 317] on textarea "What type of checks were conducted?" at bounding box center [1023, 372] width 453 height 111
click at [805, 317] on textarea "DBS" at bounding box center [1023, 372] width 453 height 111
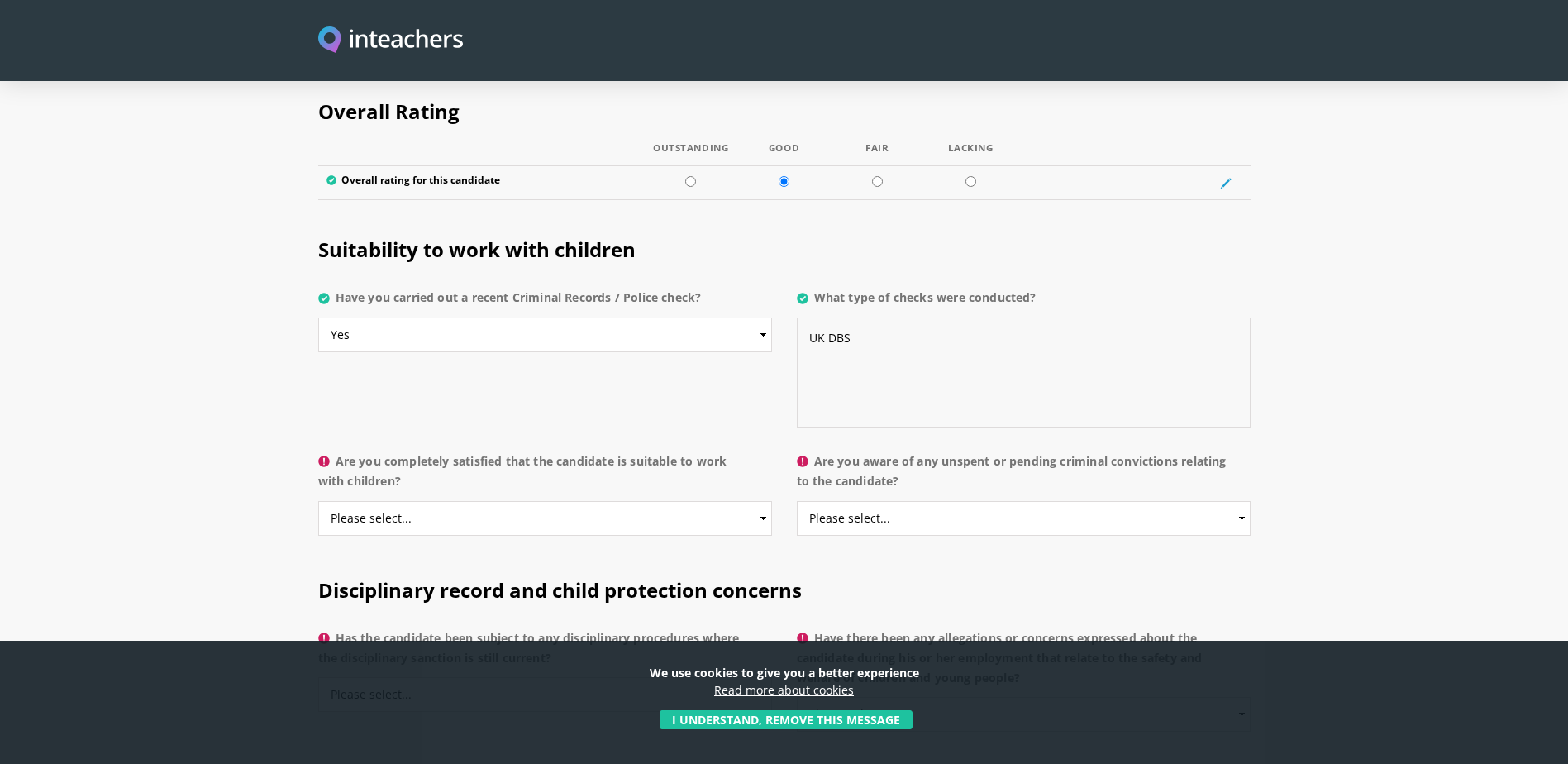
click at [889, 317] on textarea "UK DBS" at bounding box center [1023, 372] width 453 height 111
type textarea "UK DBS UAE and [DEMOGRAPHIC_DATA] police checks"
click at [742, 501] on select "Please select... Yes No Do not know" at bounding box center [545, 518] width 453 height 35
select select "Yes"
click at [318, 501] on select "Please select... Yes No Do not know" at bounding box center [545, 518] width 453 height 35
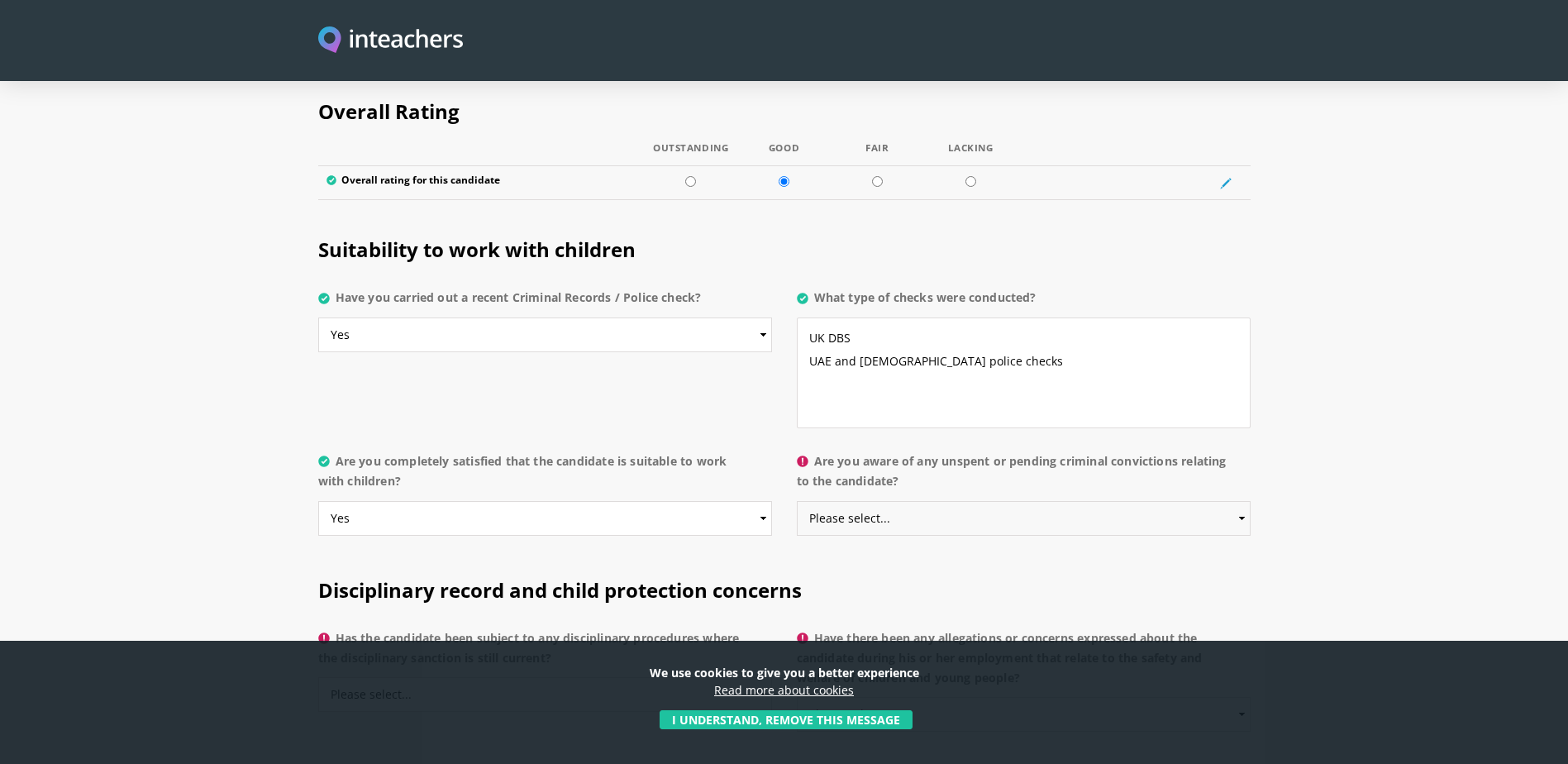
click at [923, 501] on select "Please select... Yes No Do not know" at bounding box center [1023, 518] width 453 height 35
select select "No"
click at [797, 501] on select "Please select... Yes No Do not know" at bounding box center [1023, 518] width 453 height 35
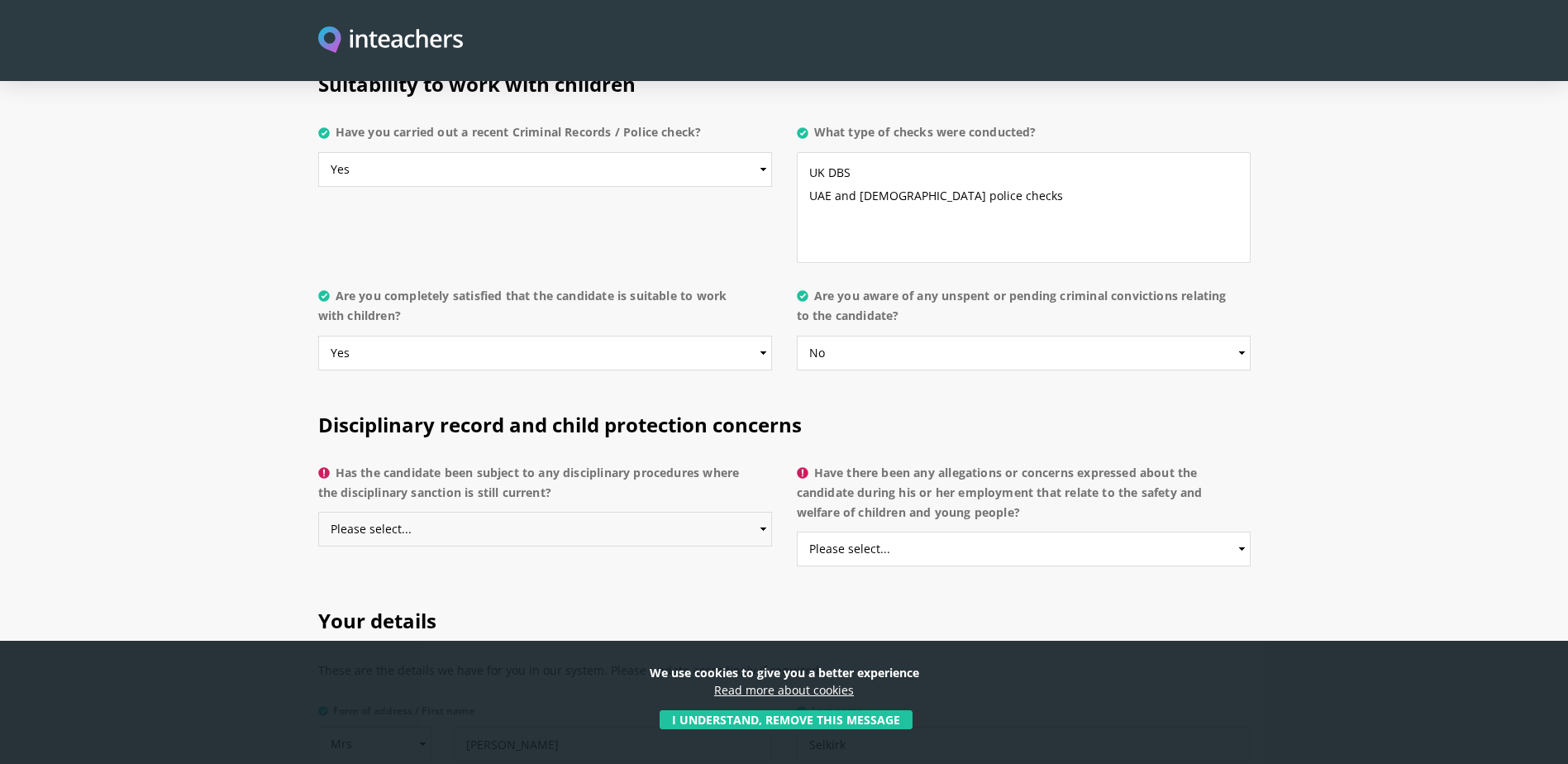
click at [742, 511] on select "Please select... Yes No Do not know" at bounding box center [545, 528] width 453 height 35
select select "No"
click at [318, 511] on select "Please select... Yes No Do not know" at bounding box center [545, 528] width 453 height 35
click at [1191, 532] on select "Please select... Yes No Do not know" at bounding box center [1023, 549] width 453 height 35
select select "No"
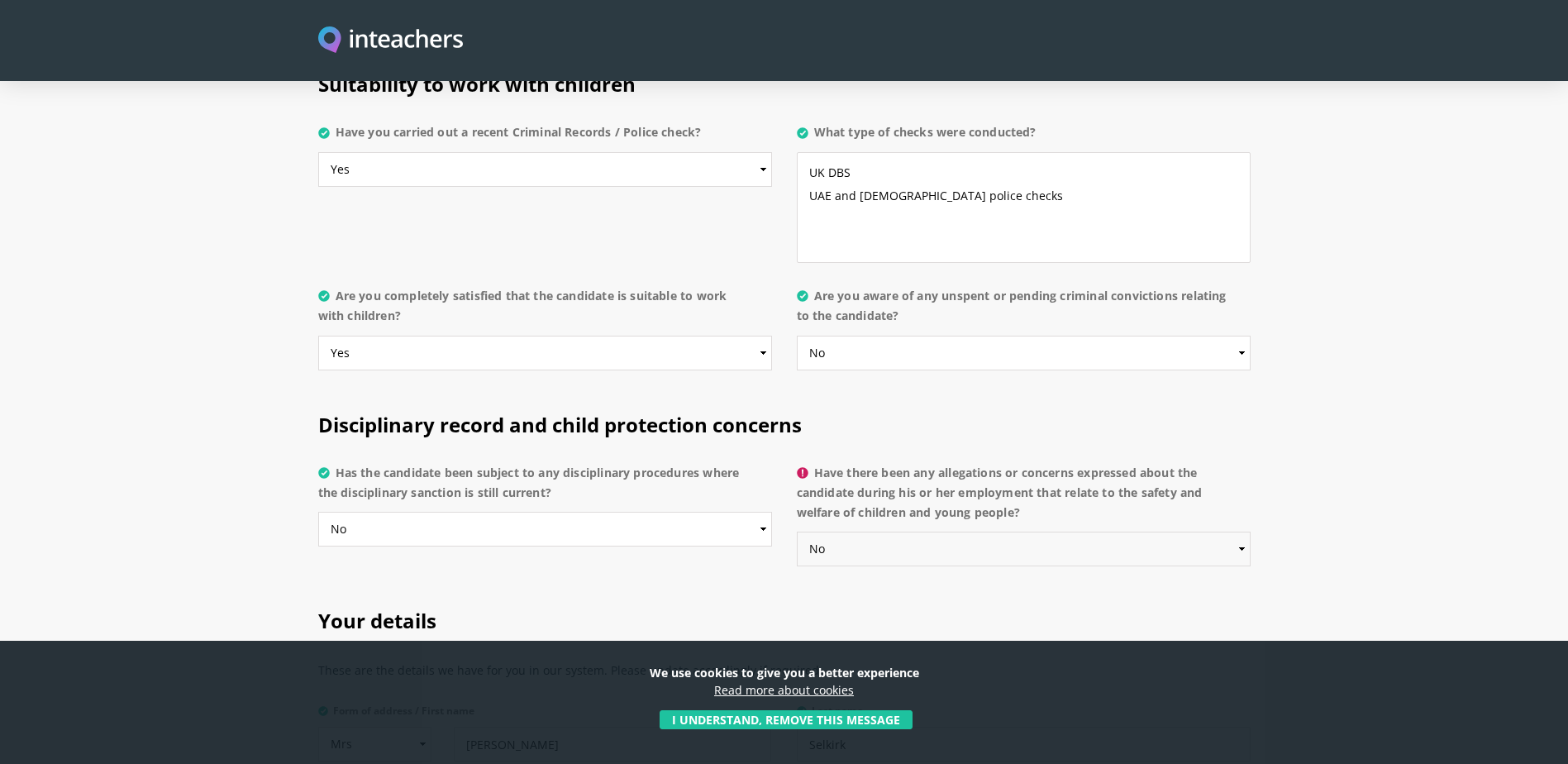
click at [797, 532] on select "Please select... Yes No Do not know" at bounding box center [1023, 549] width 453 height 35
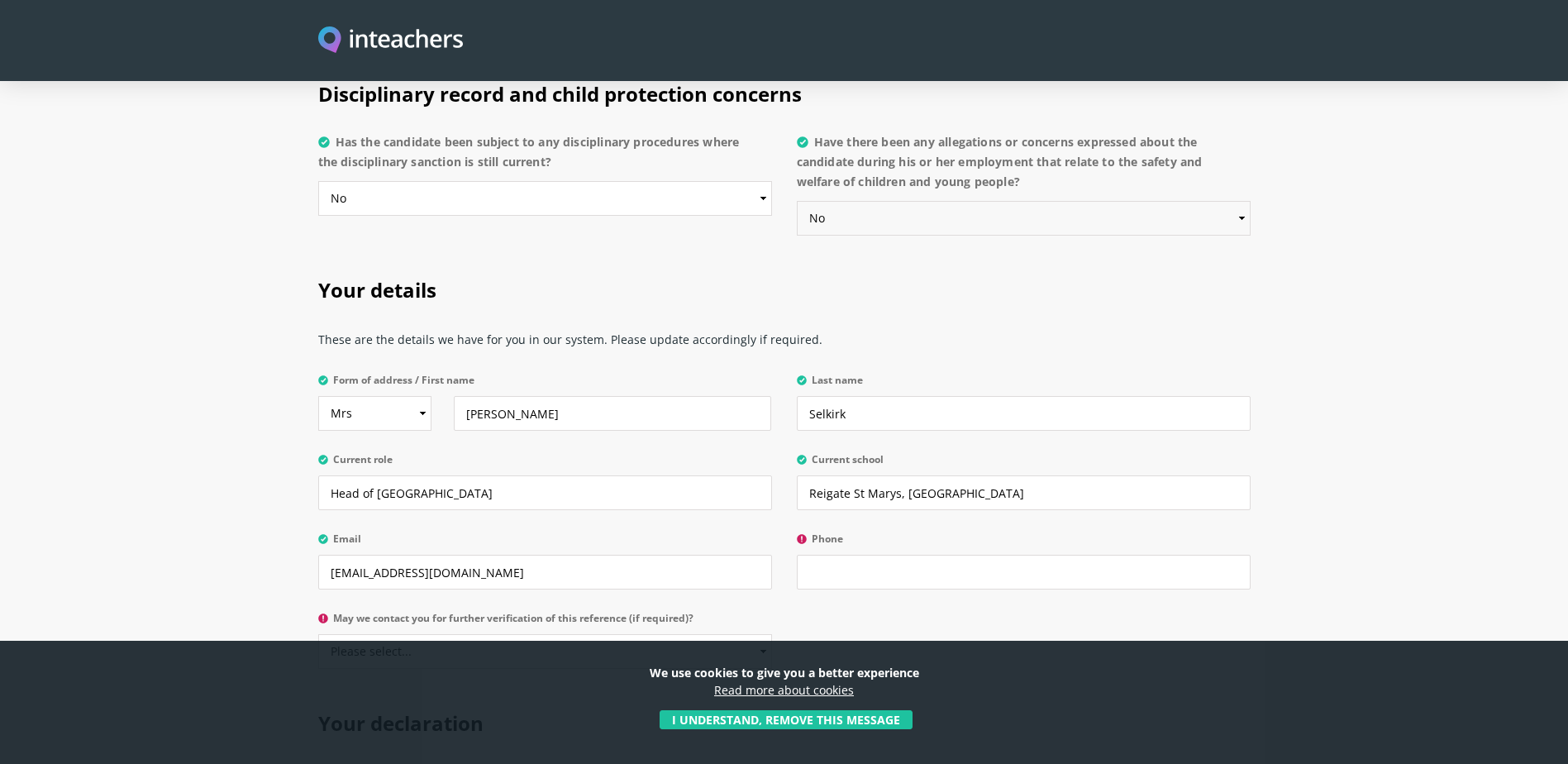
scroll to position [3884, 0]
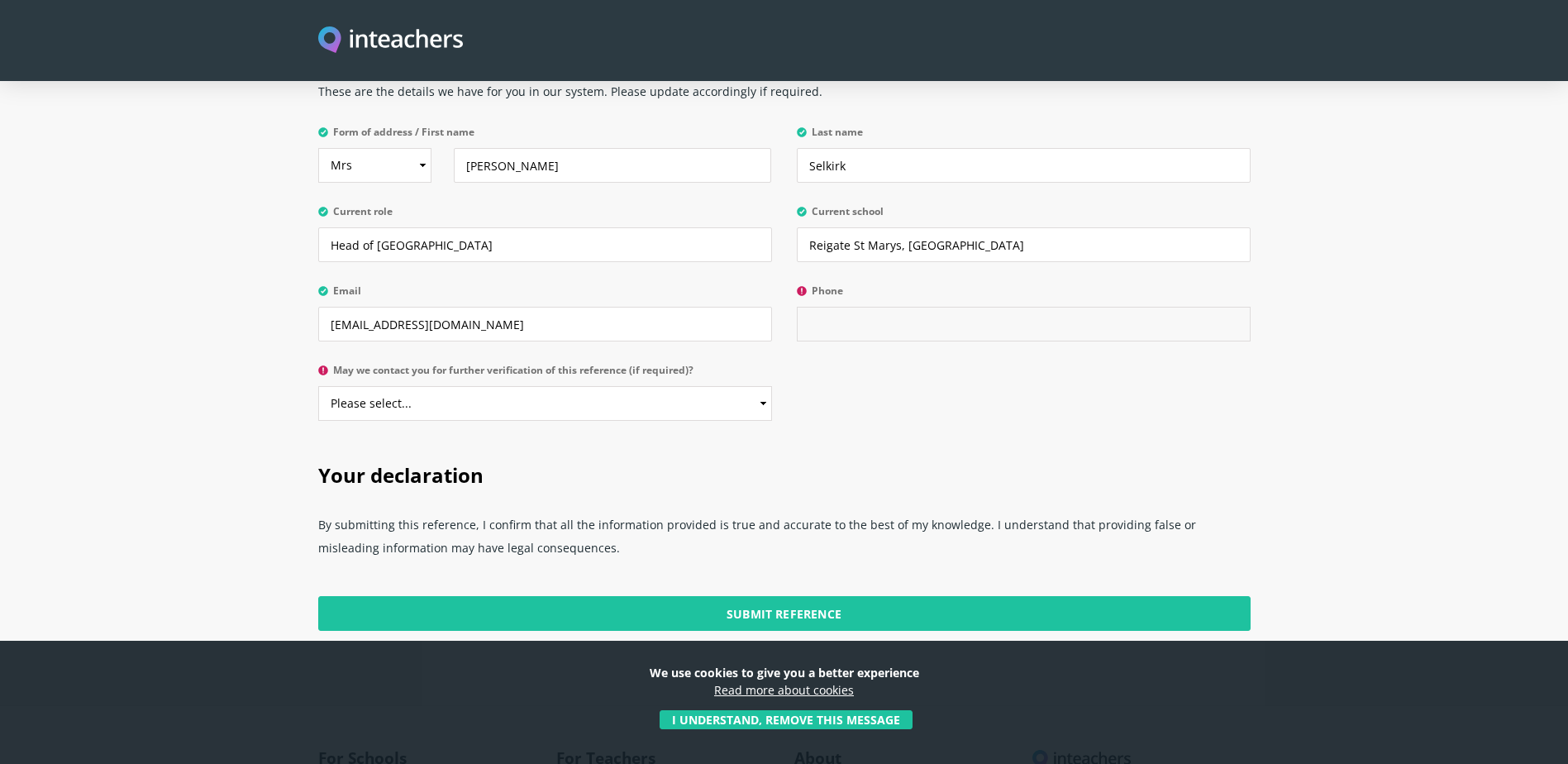
click at [852, 307] on input "Phone" at bounding box center [1023, 324] width 453 height 35
type input "01737 244880"
click at [633, 386] on select "Please select... Yes No" at bounding box center [545, 403] width 453 height 35
select select "Yes"
click at [318, 386] on select "Please select... Yes No" at bounding box center [545, 403] width 453 height 35
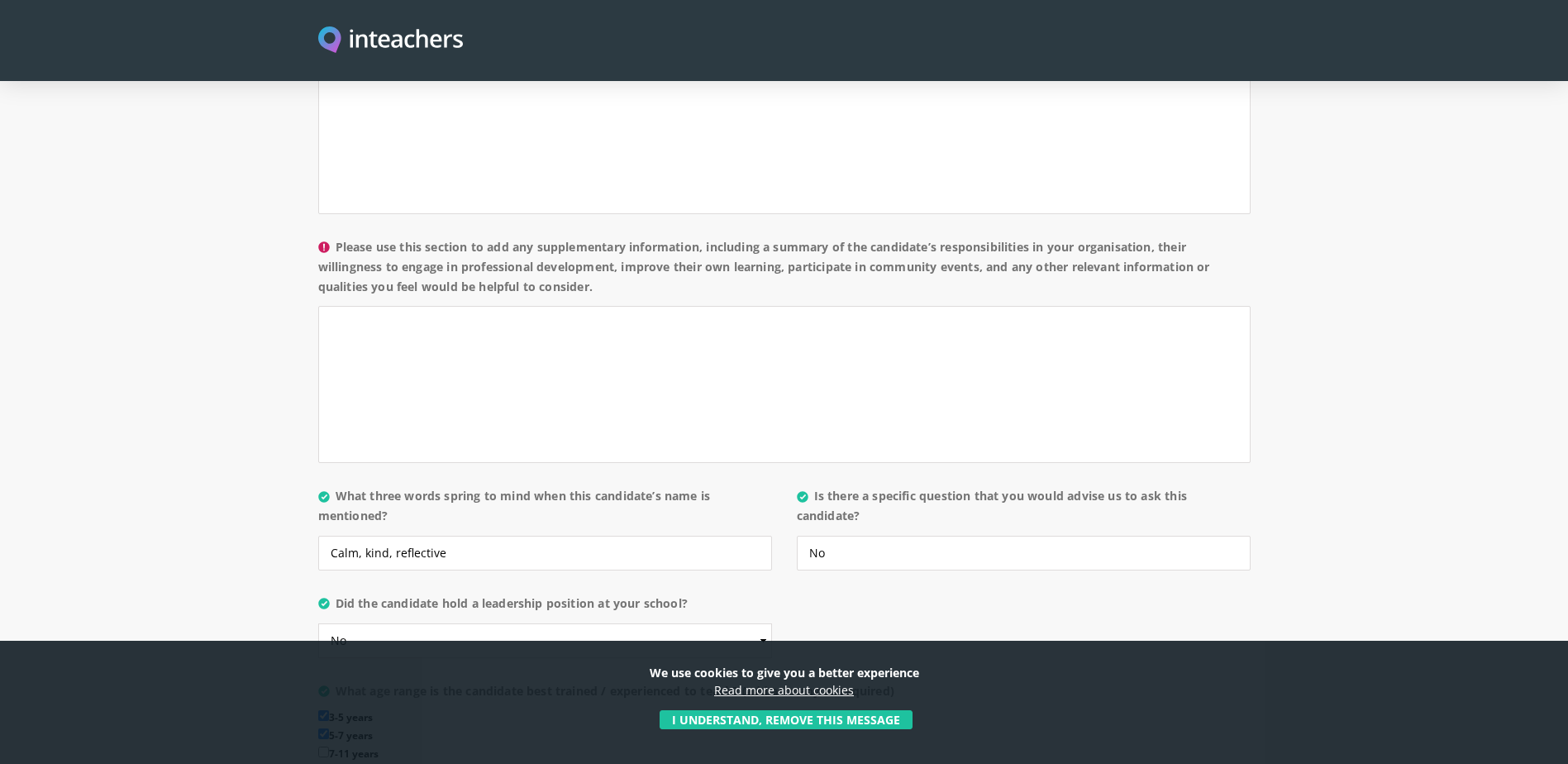
scroll to position [1240, 0]
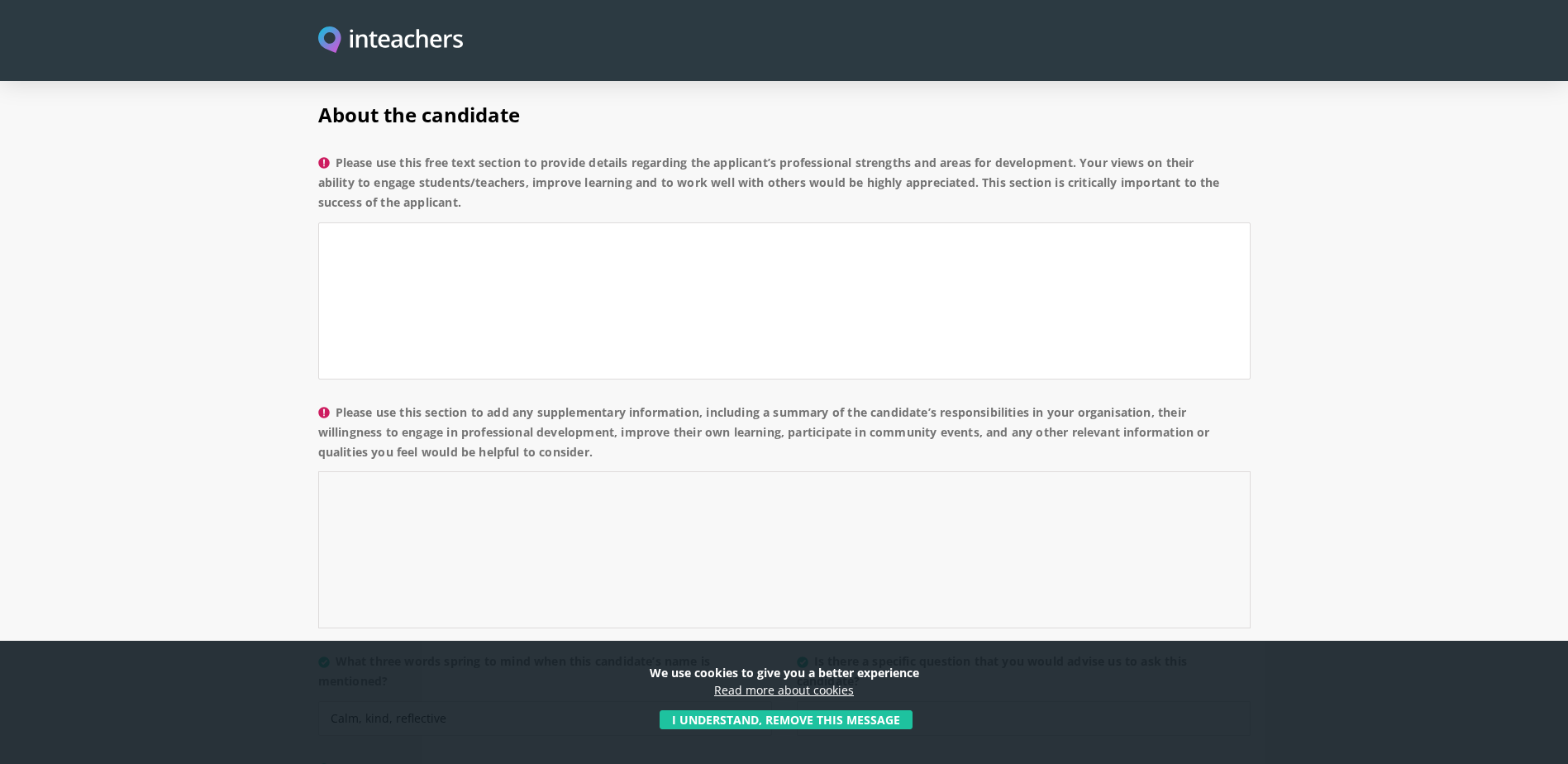
click at [469, 471] on textarea "Please use this section to add any supplementary information, including a summa…" at bounding box center [784, 549] width 932 height 157
type textarea "[PERSON_NAME] held the roles of teacher and teaching assistant, she was keen to…"
click at [1376, 489] on section "About the candidate Please use this free text section to provide details regard…" at bounding box center [784, 538] width 1568 height 924
